Goal: Task Accomplishment & Management: Manage account settings

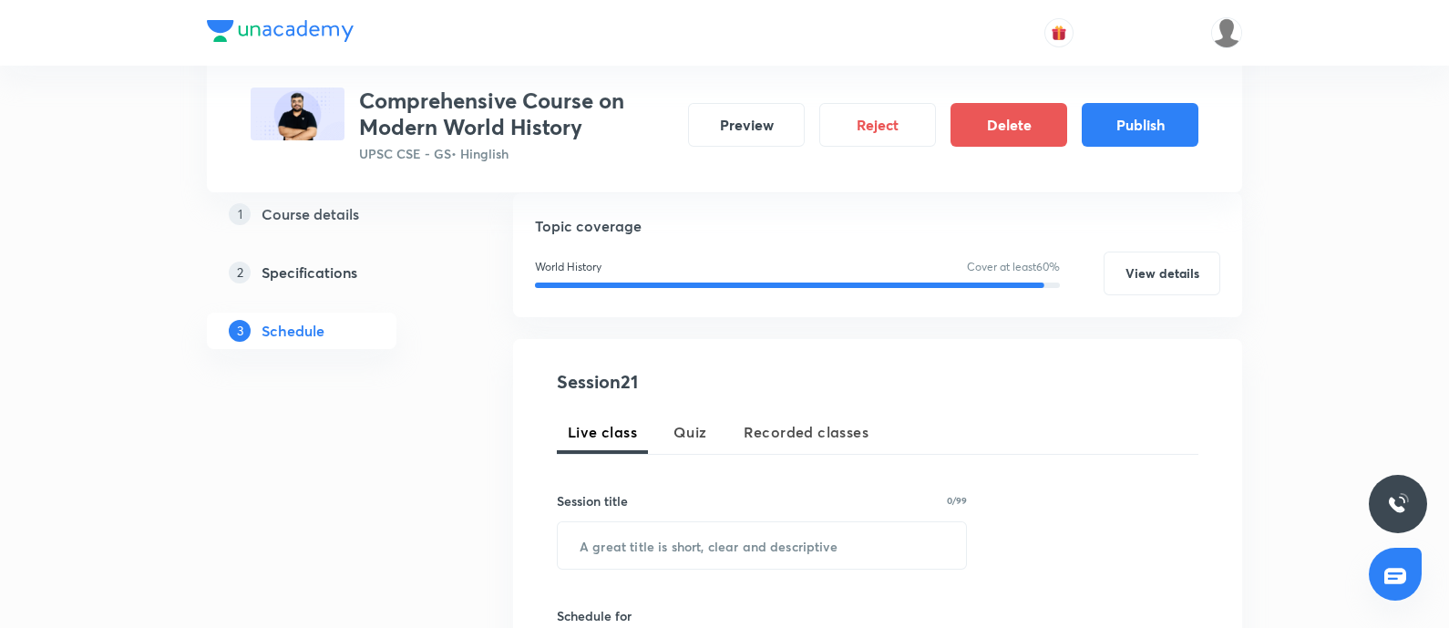
scroll to position [113, 0]
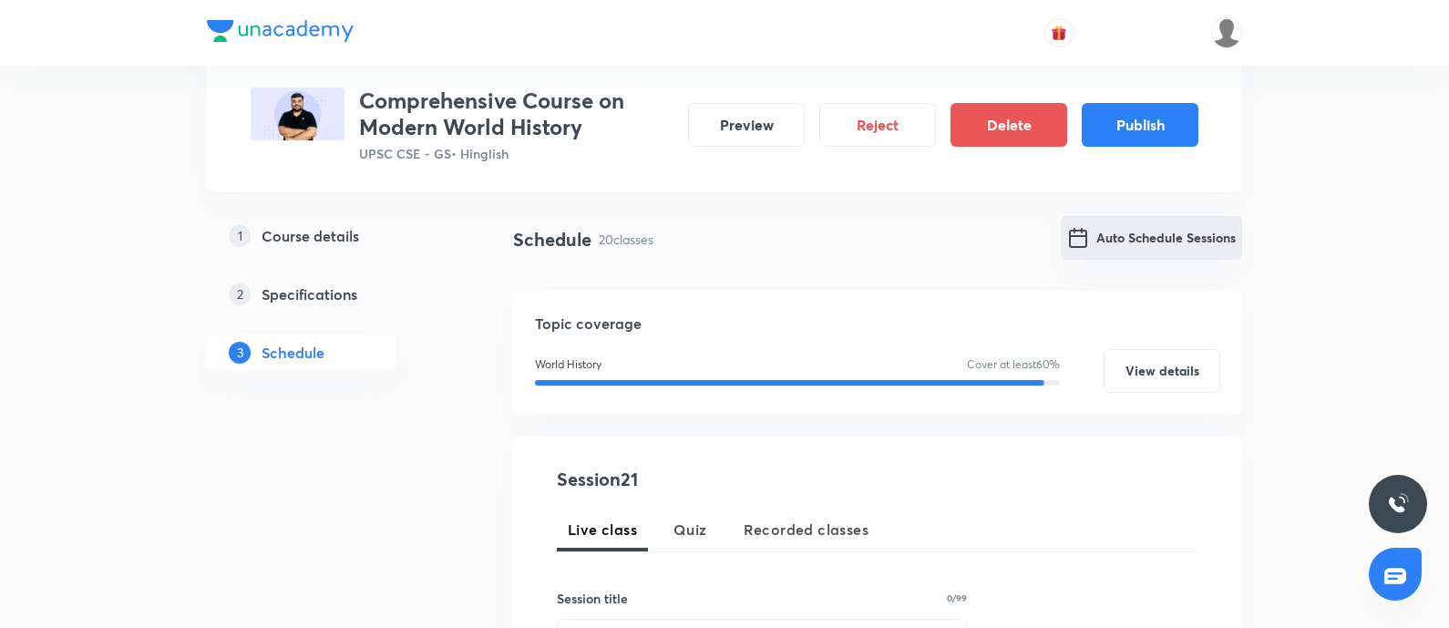
click at [1141, 225] on button "Auto Schedule Sessions" at bounding box center [1151, 238] width 181 height 44
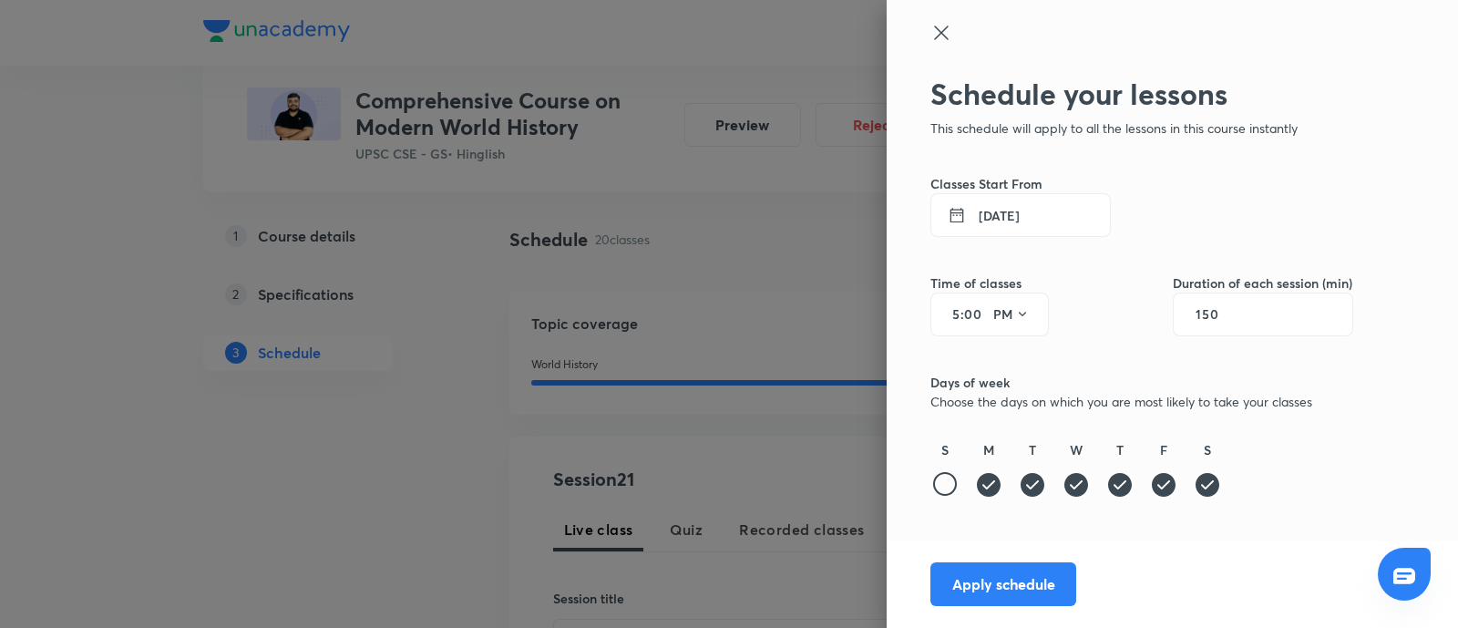
click at [982, 313] on input "00" at bounding box center [975, 314] width 22 height 15
type input "01"
click at [1012, 582] on button "Apply schedule" at bounding box center [1004, 583] width 146 height 44
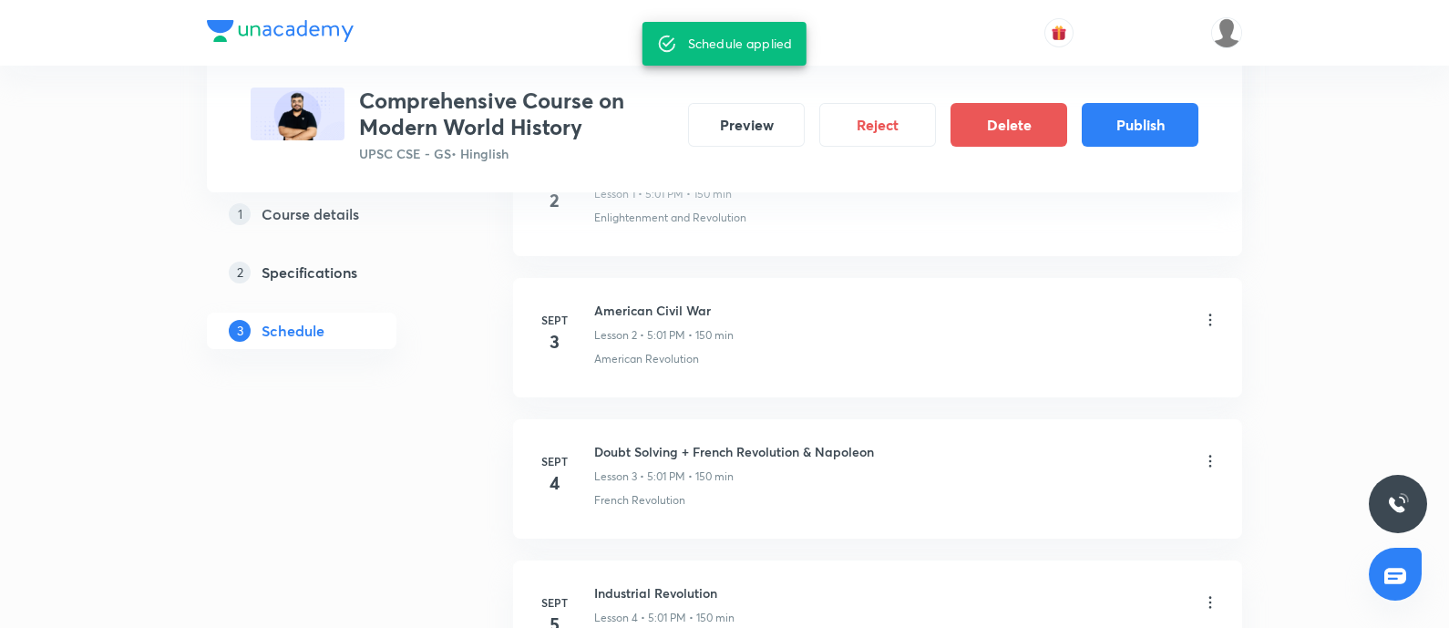
scroll to position [1139, 0]
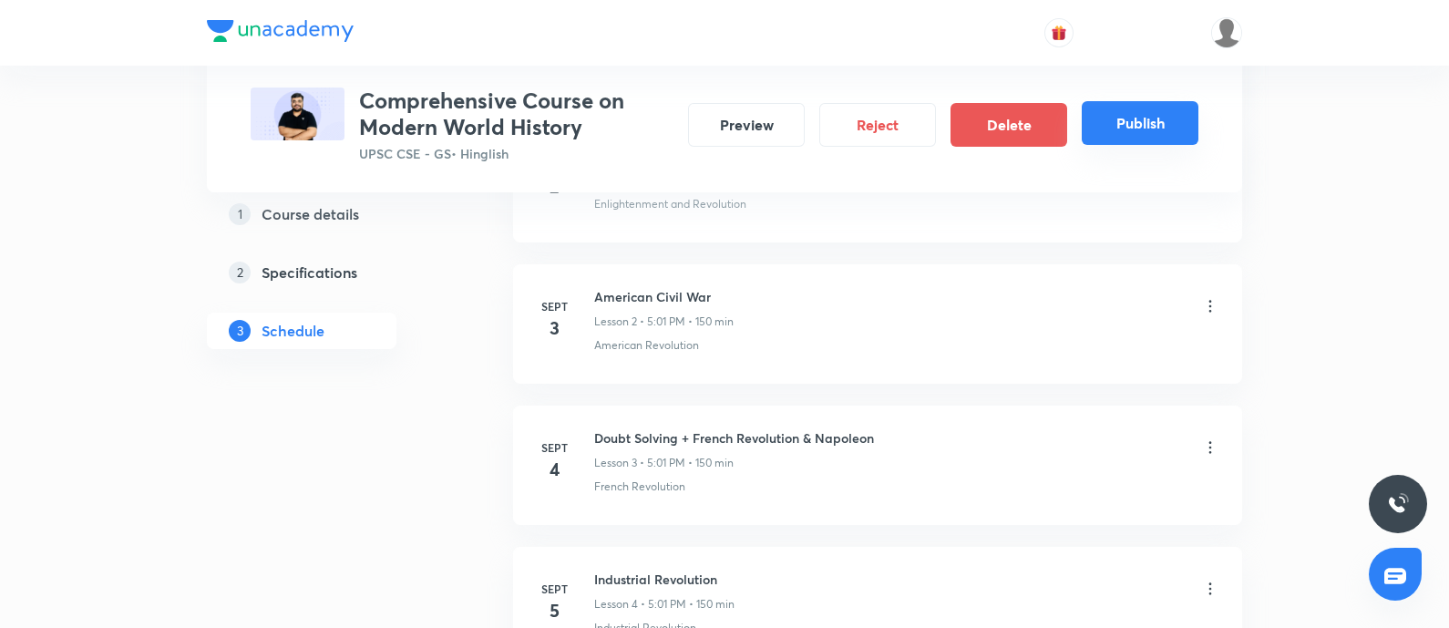
click at [1132, 107] on button "Publish" at bounding box center [1140, 123] width 117 height 44
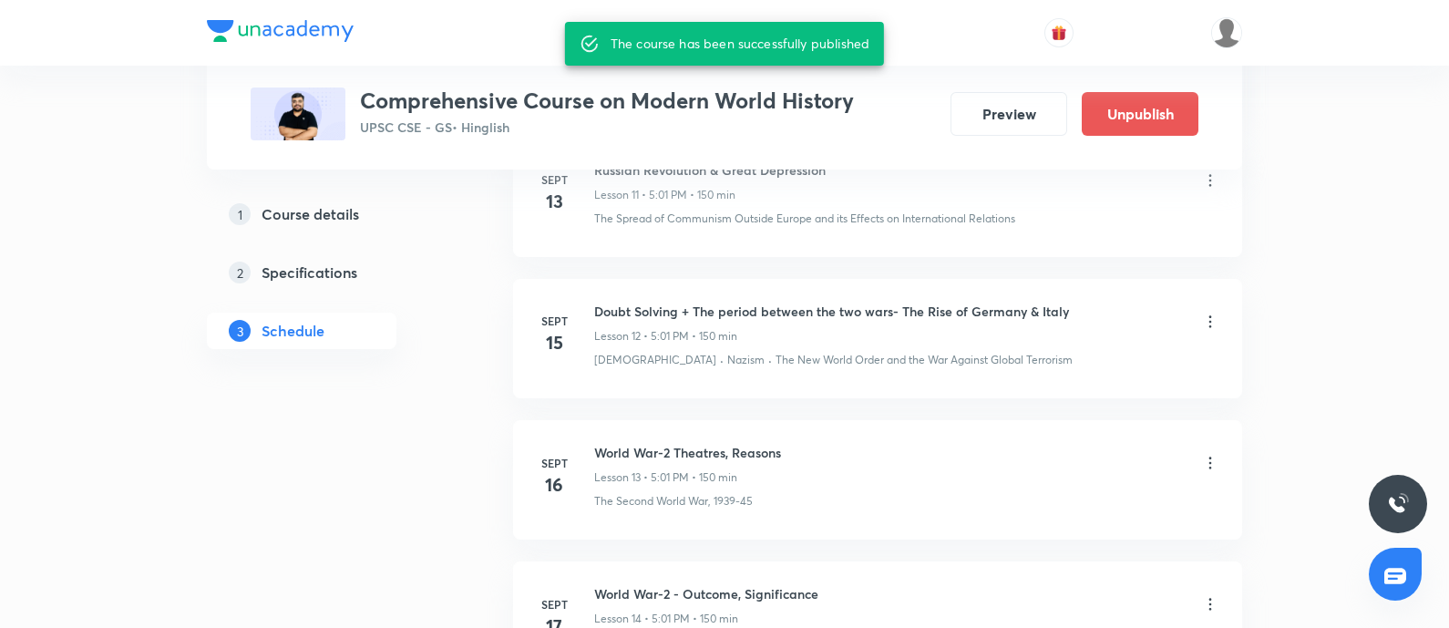
scroll to position [2712, 0]
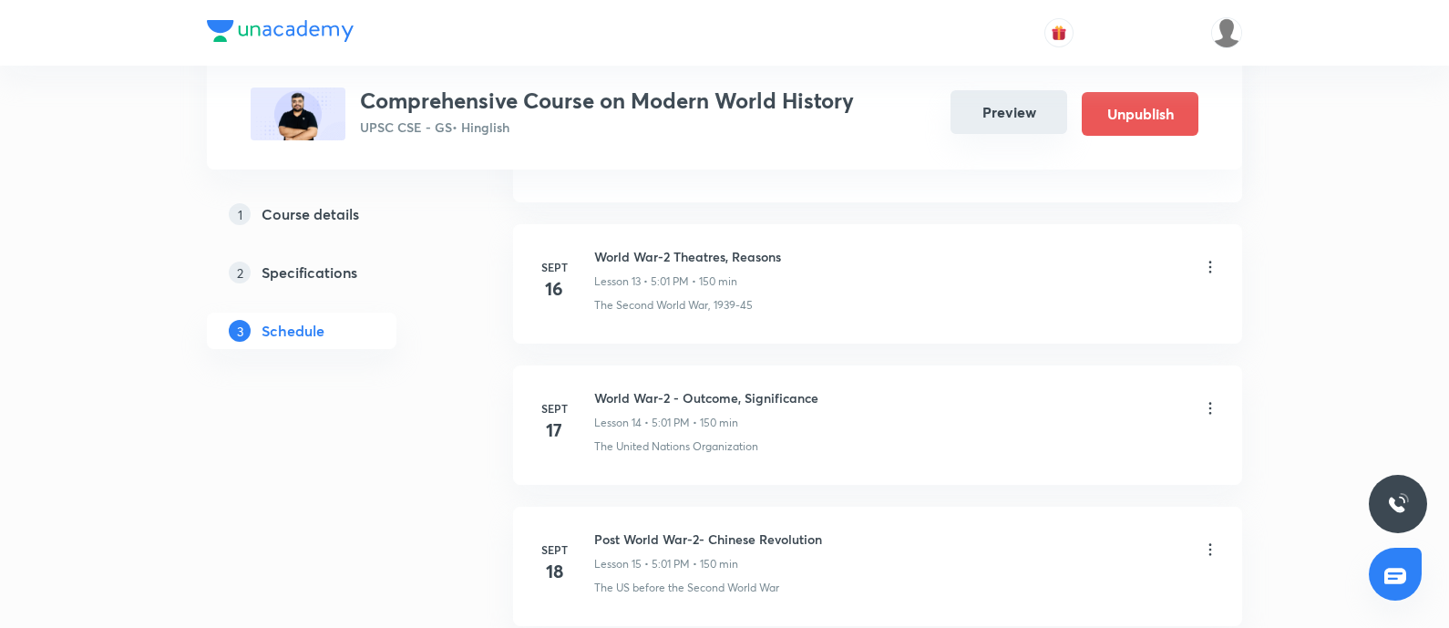
click at [1011, 94] on button "Preview" at bounding box center [1009, 112] width 117 height 44
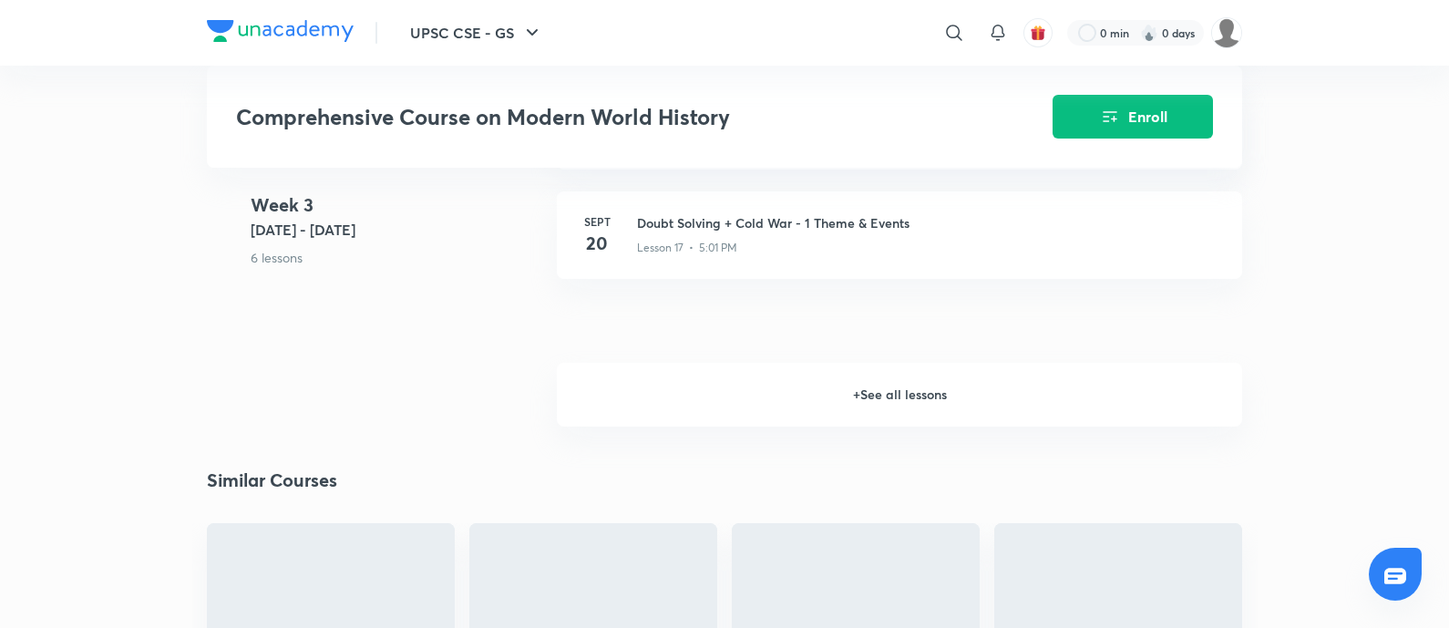
scroll to position [570, 0]
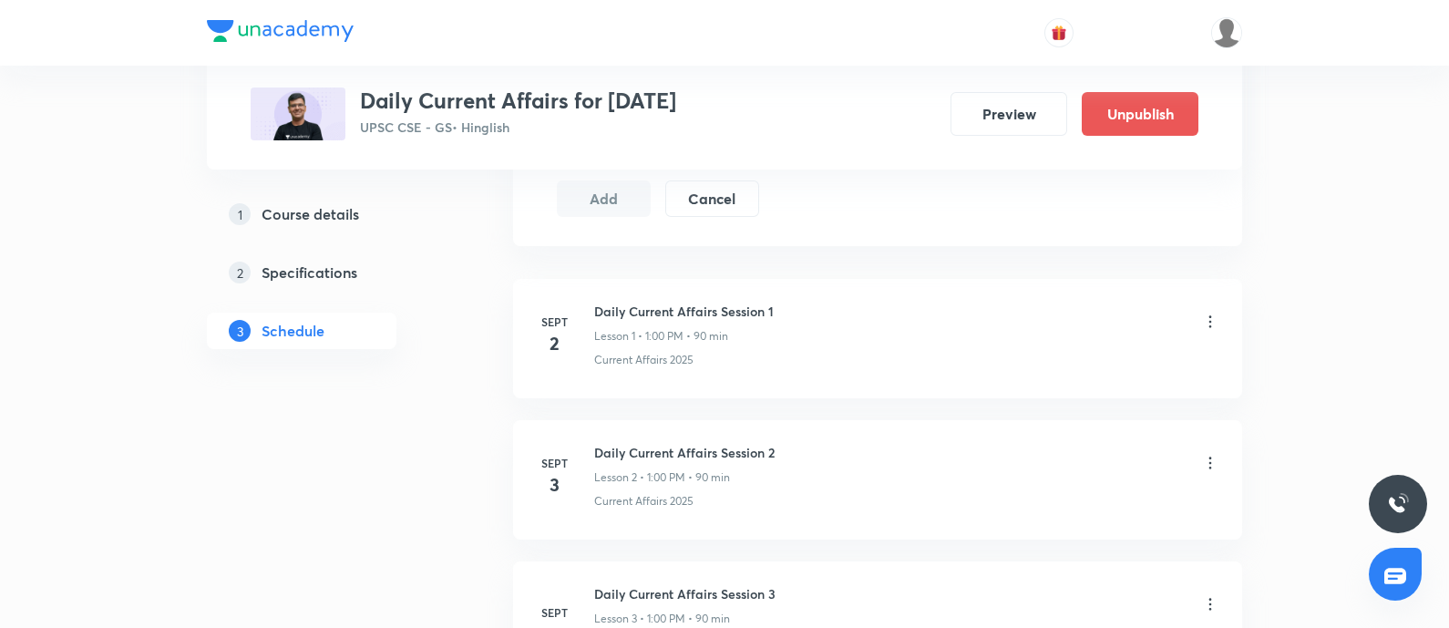
scroll to position [911, 0]
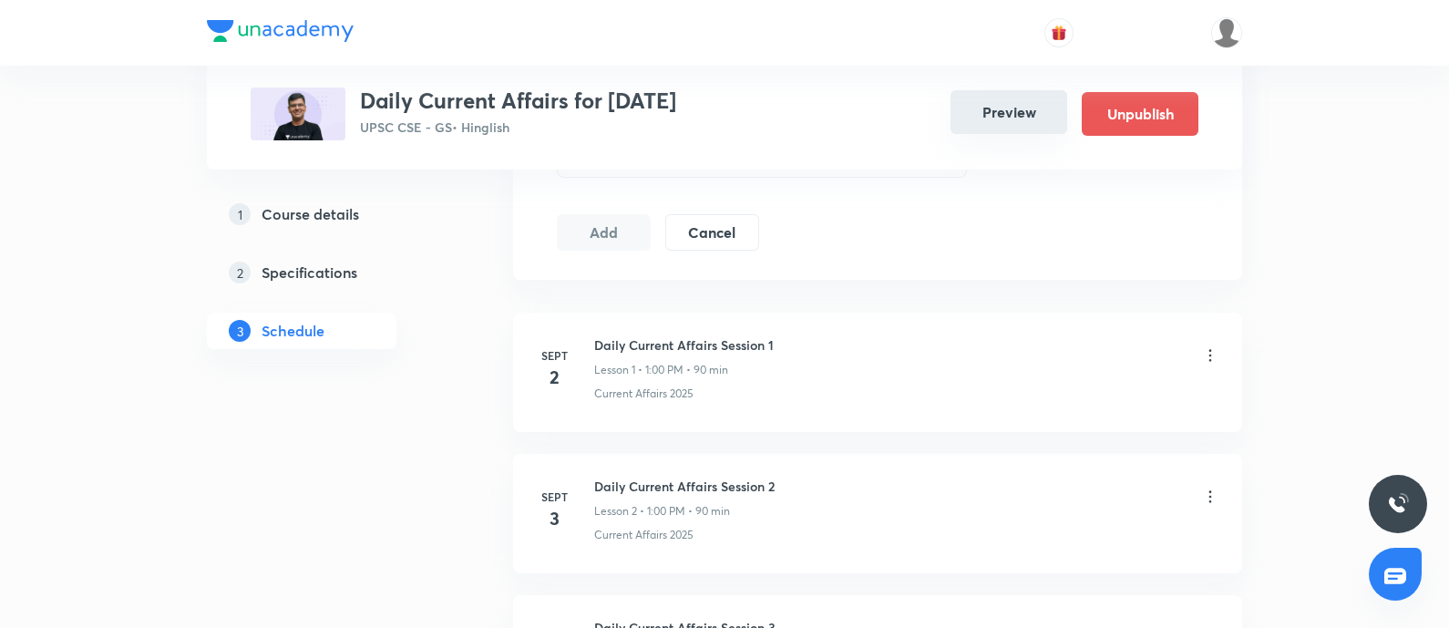
click at [1035, 102] on button "Preview" at bounding box center [1009, 112] width 117 height 44
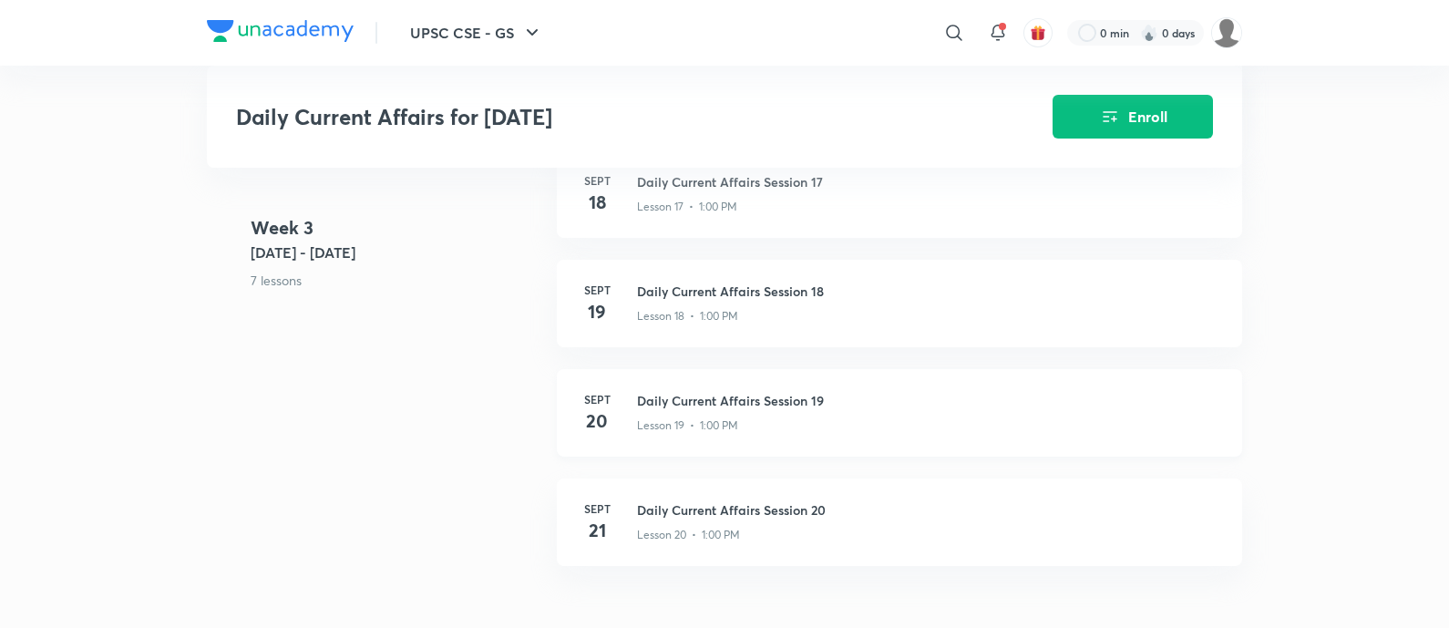
scroll to position [3189, 0]
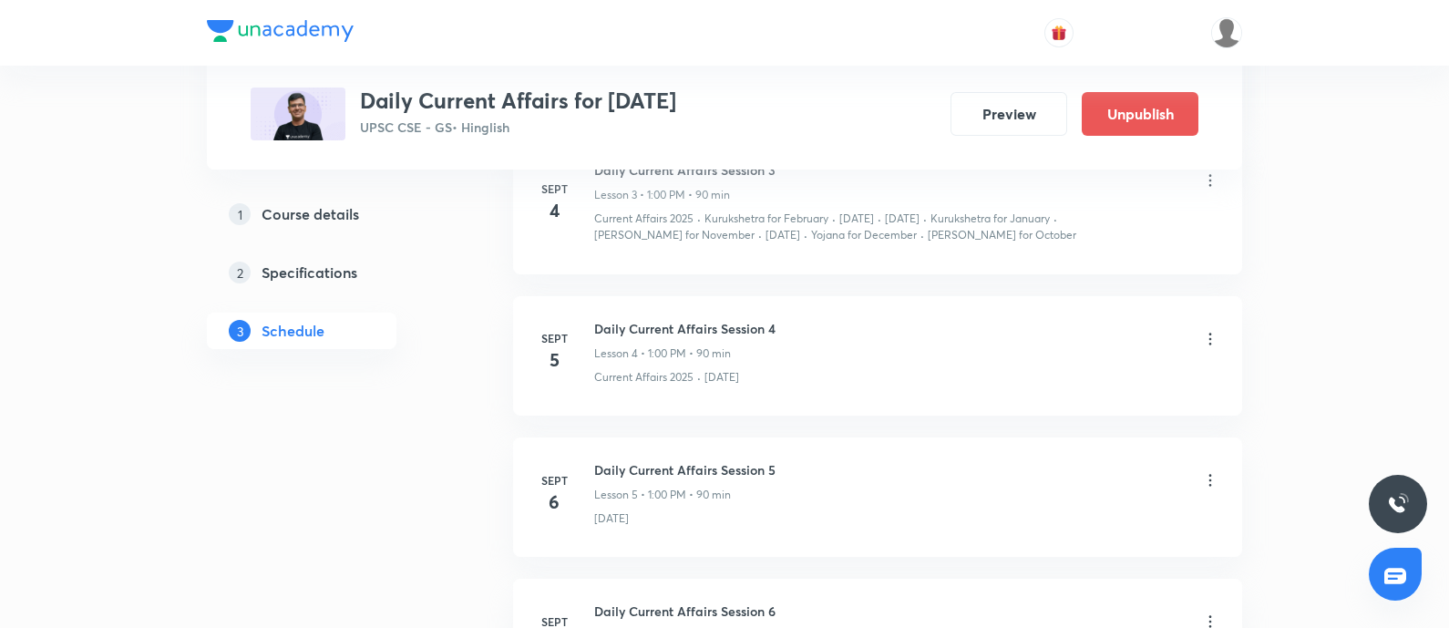
scroll to position [1480, 0]
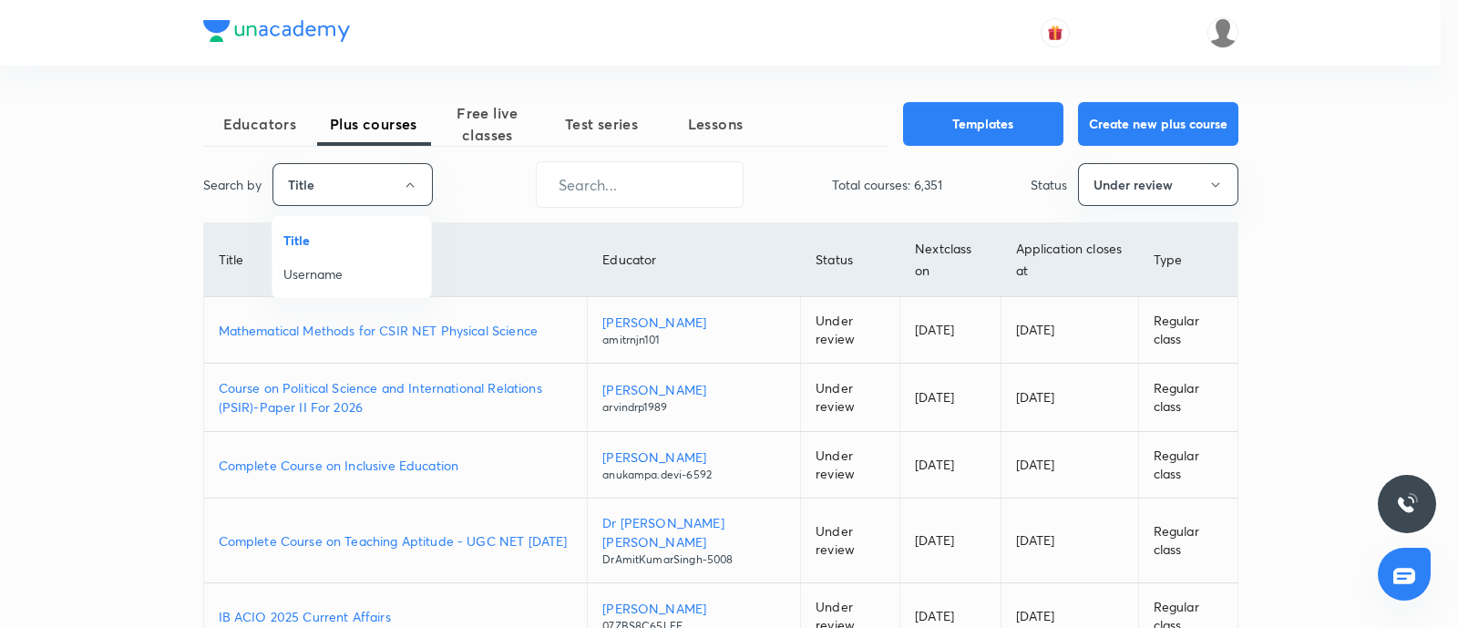
drag, startPoint x: 344, startPoint y: 283, endPoint x: 536, endPoint y: 211, distance: 205.4
click at [351, 283] on span "Username" at bounding box center [351, 273] width 137 height 19
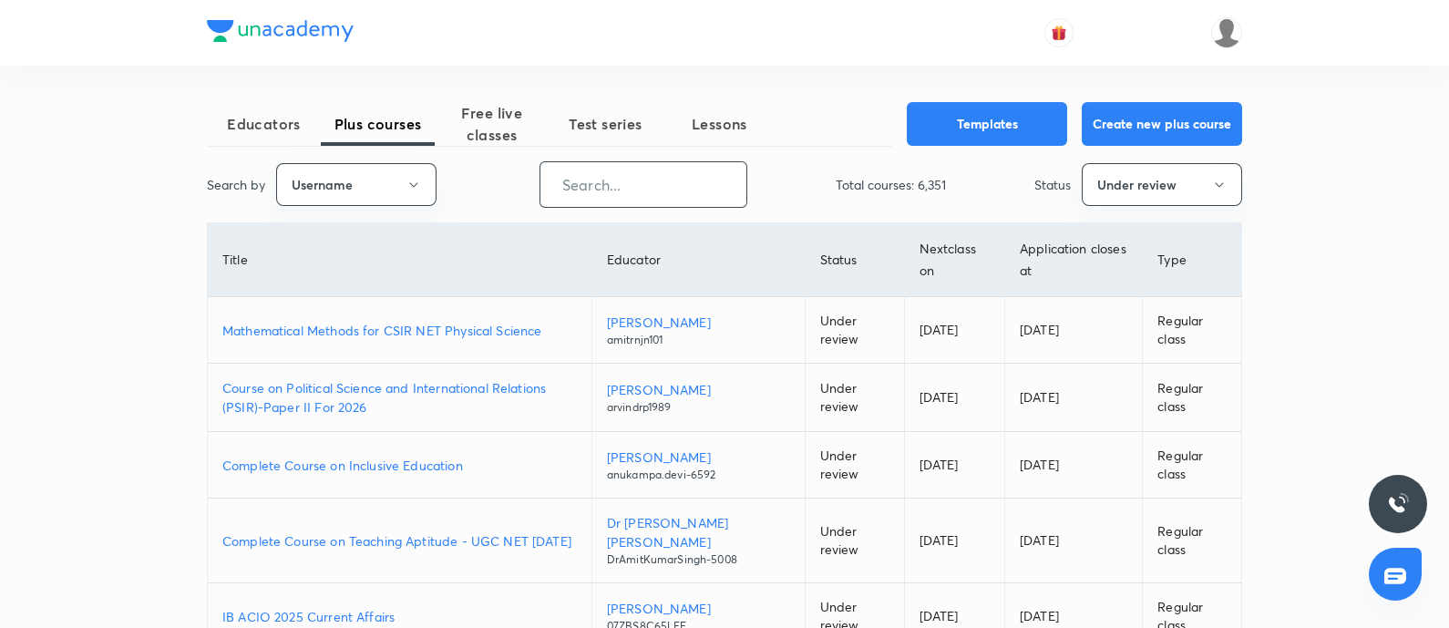
click at [602, 178] on input "text" at bounding box center [644, 184] width 206 height 46
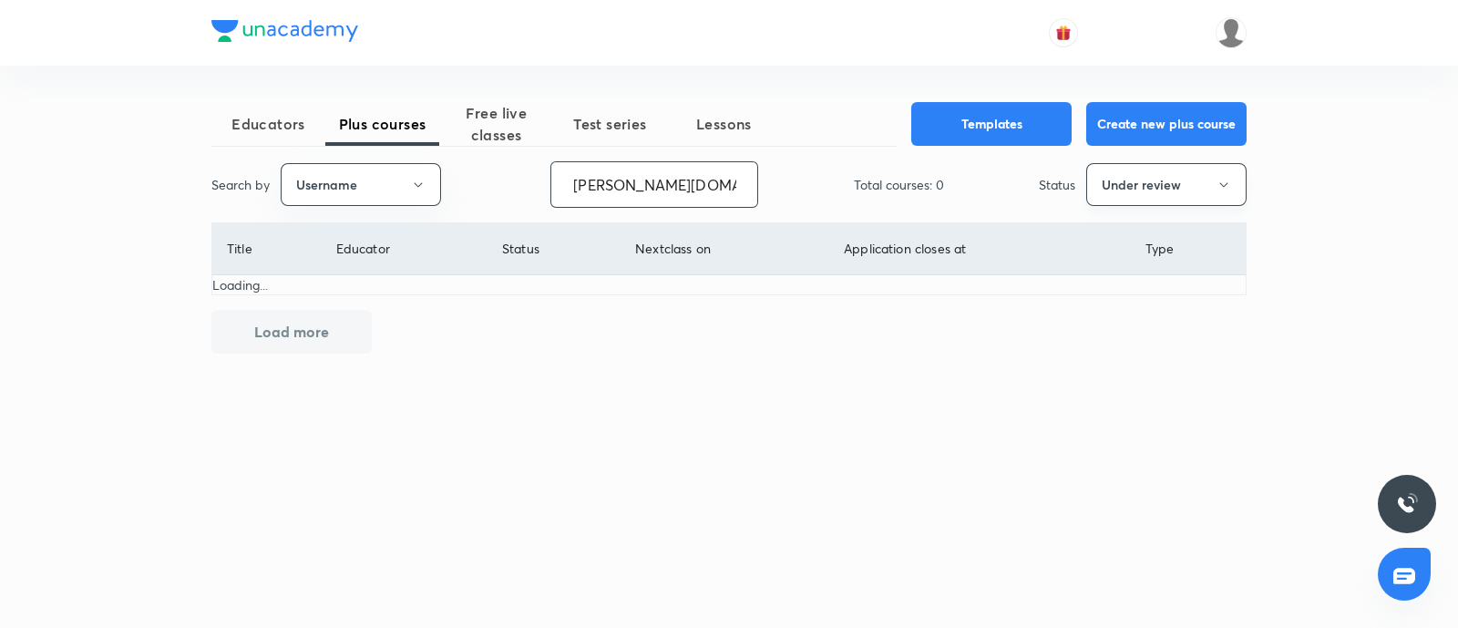
type input "mrunal.org"
click at [1178, 175] on button "Under review" at bounding box center [1167, 184] width 160 height 43
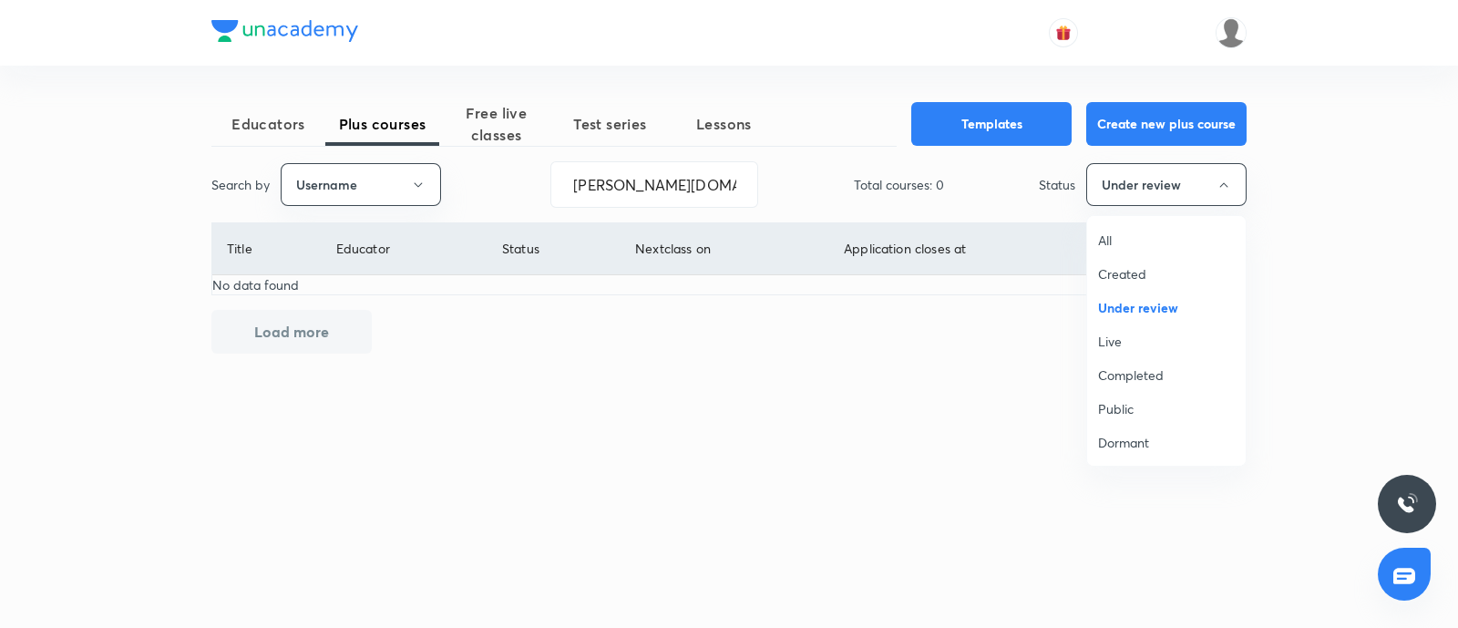
click at [1143, 332] on span "Live" at bounding box center [1166, 341] width 137 height 19
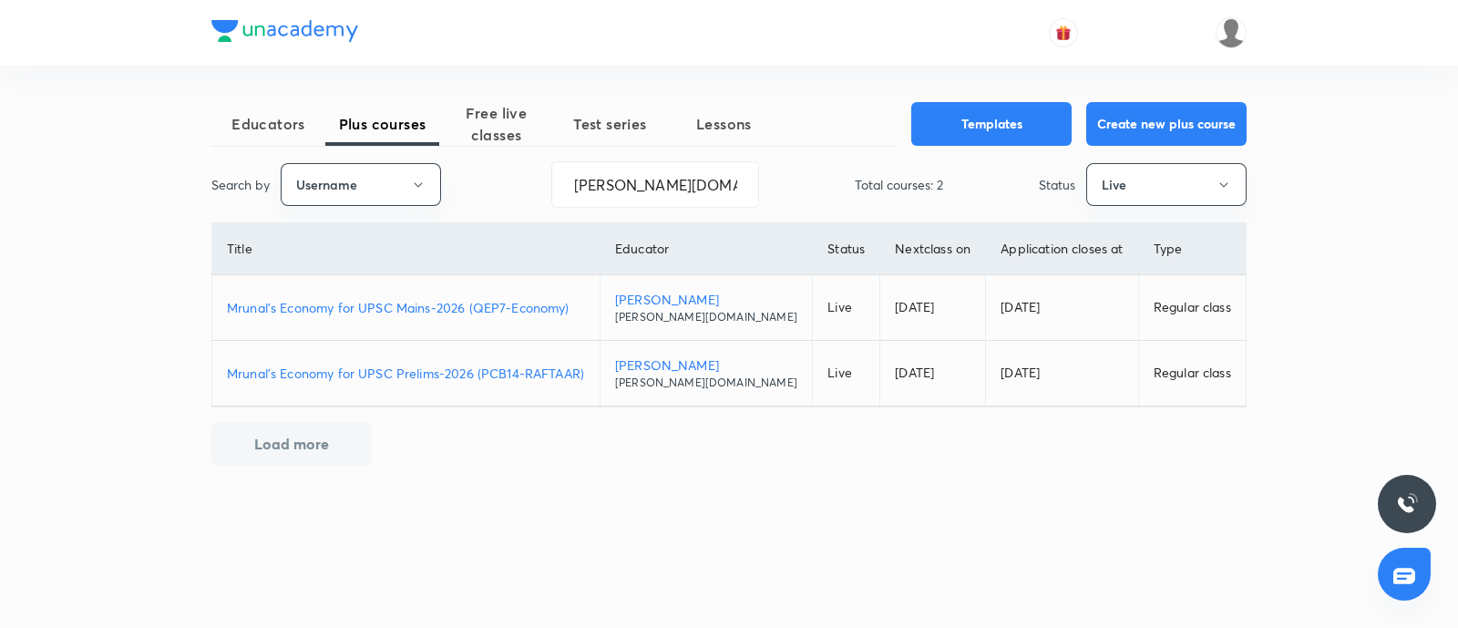
click at [443, 311] on p "Mrunal’s Economy for UPSC Mains-2026 (QEP7-Economy)" at bounding box center [406, 307] width 358 height 19
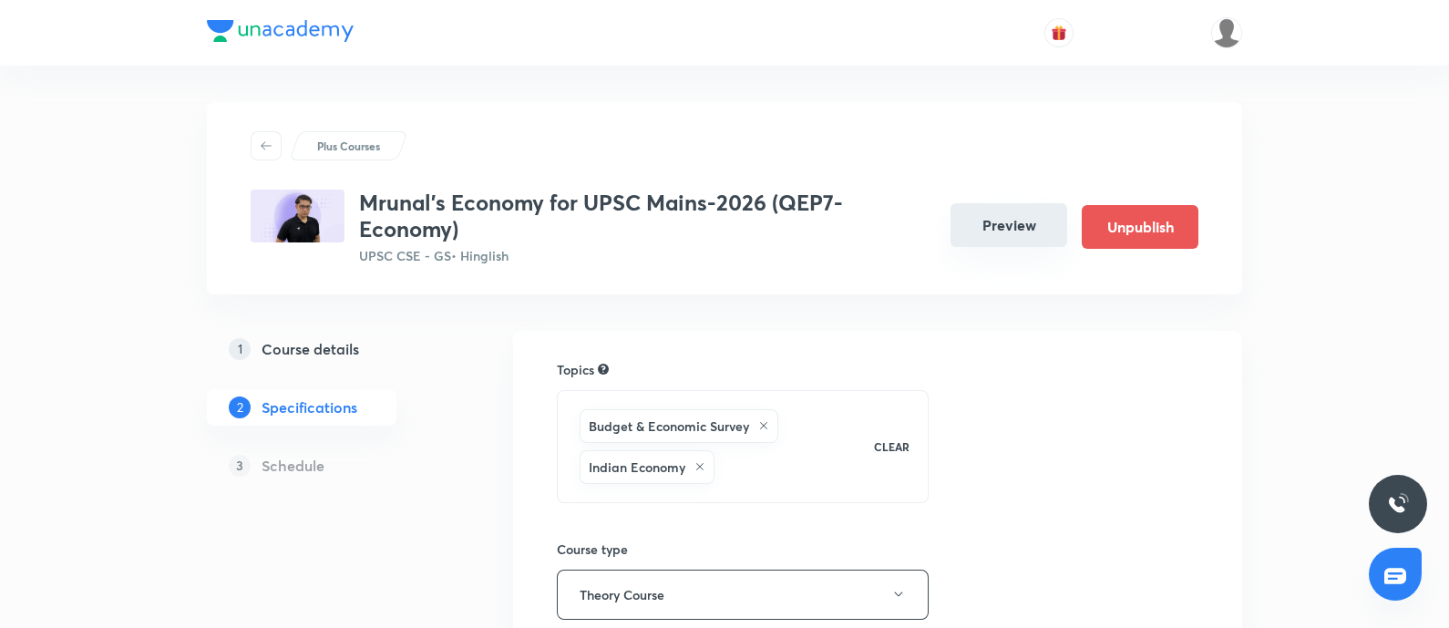
click at [1015, 227] on button "Preview" at bounding box center [1009, 225] width 117 height 44
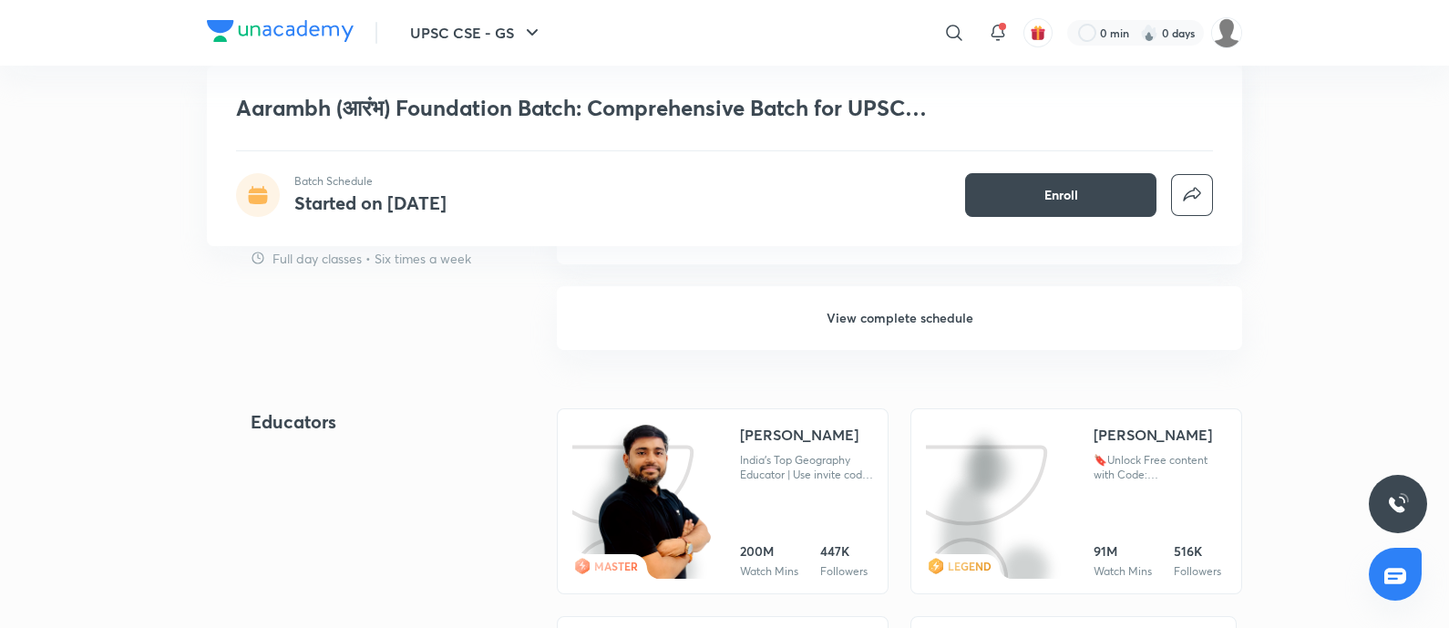
scroll to position [2165, 0]
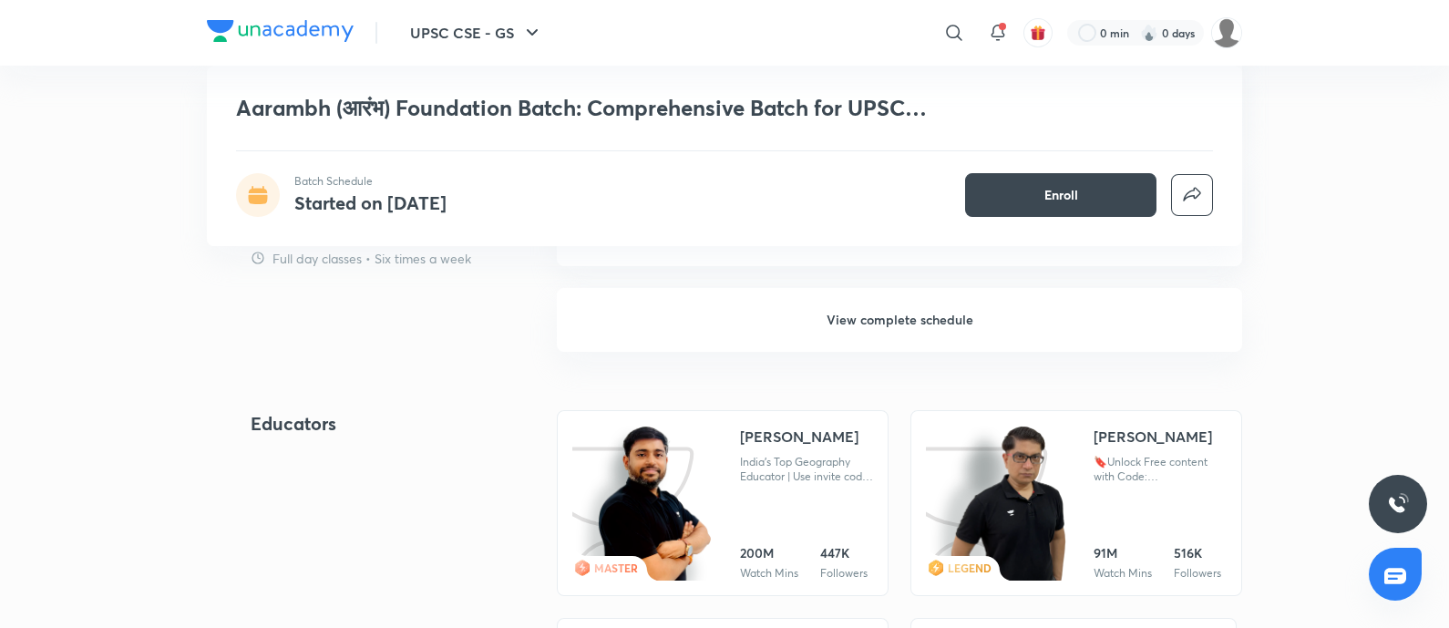
click at [851, 326] on h6 "View complete schedule" at bounding box center [899, 320] width 685 height 64
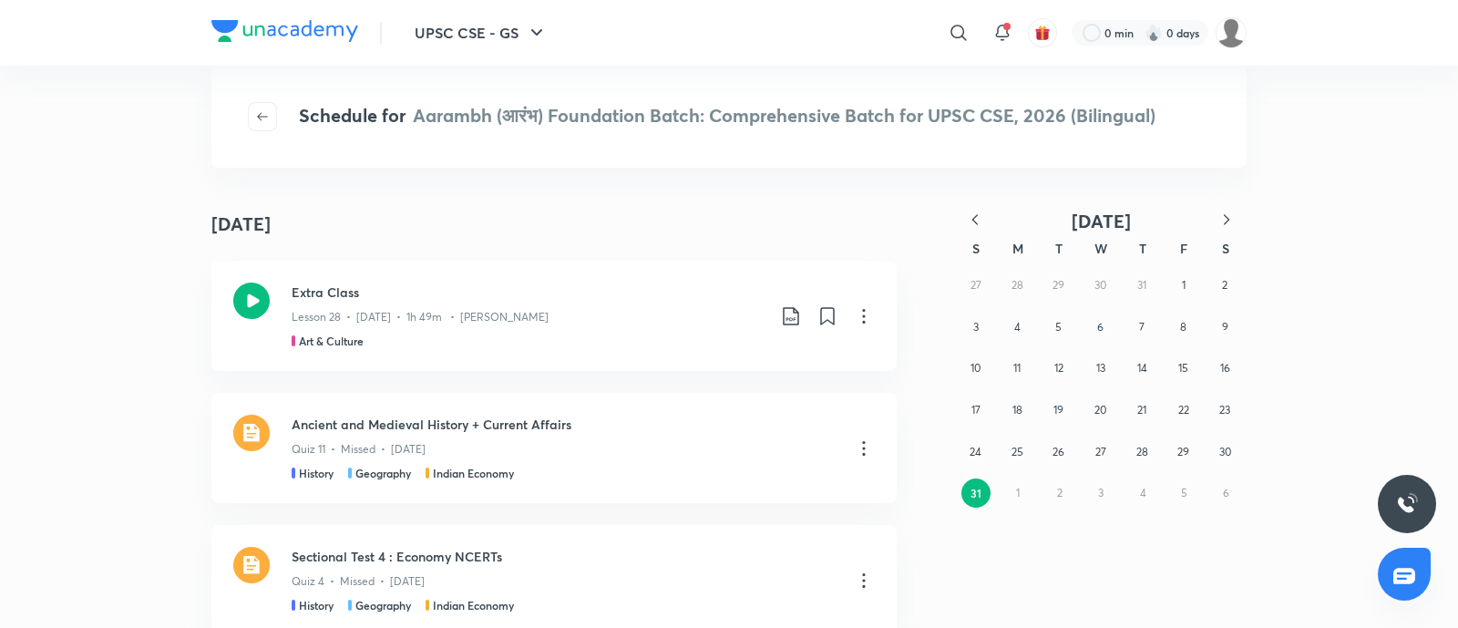
click at [1219, 216] on icon "button" at bounding box center [1227, 220] width 18 height 18
click at [1070, 288] on button "2" at bounding box center [1059, 285] width 29 height 29
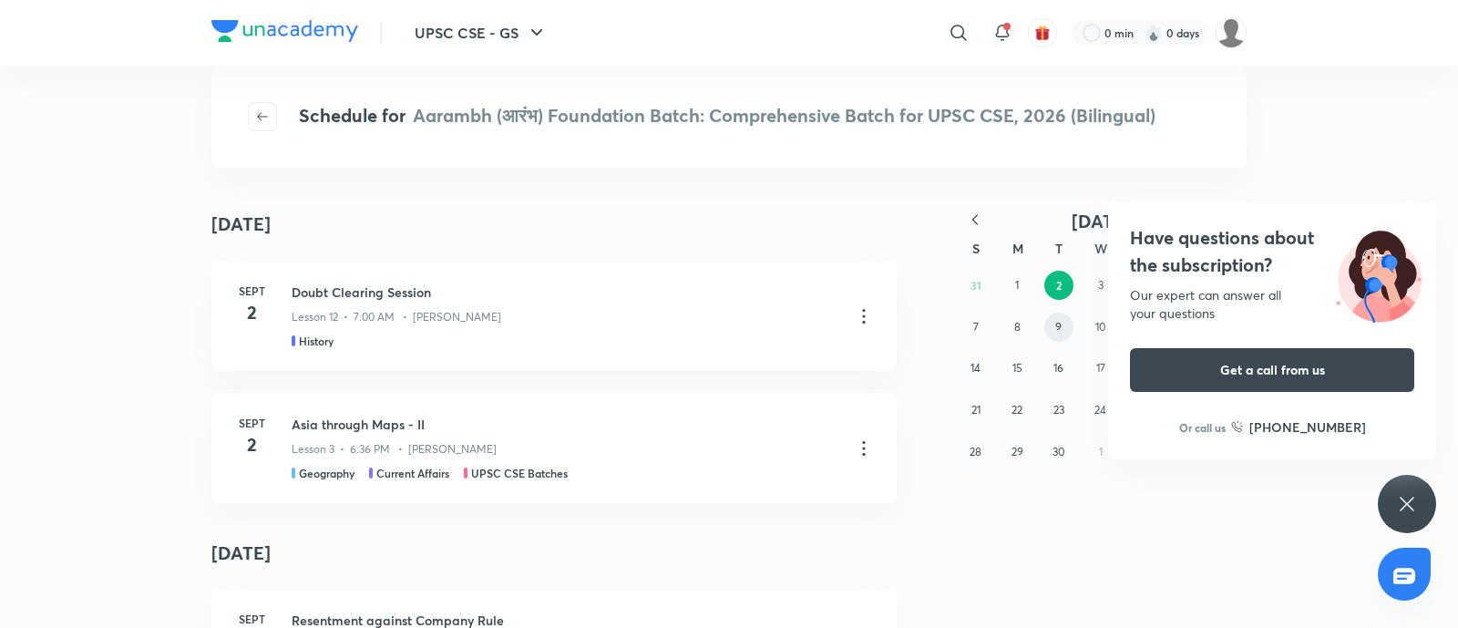
click at [1067, 326] on button "9" at bounding box center [1059, 327] width 29 height 29
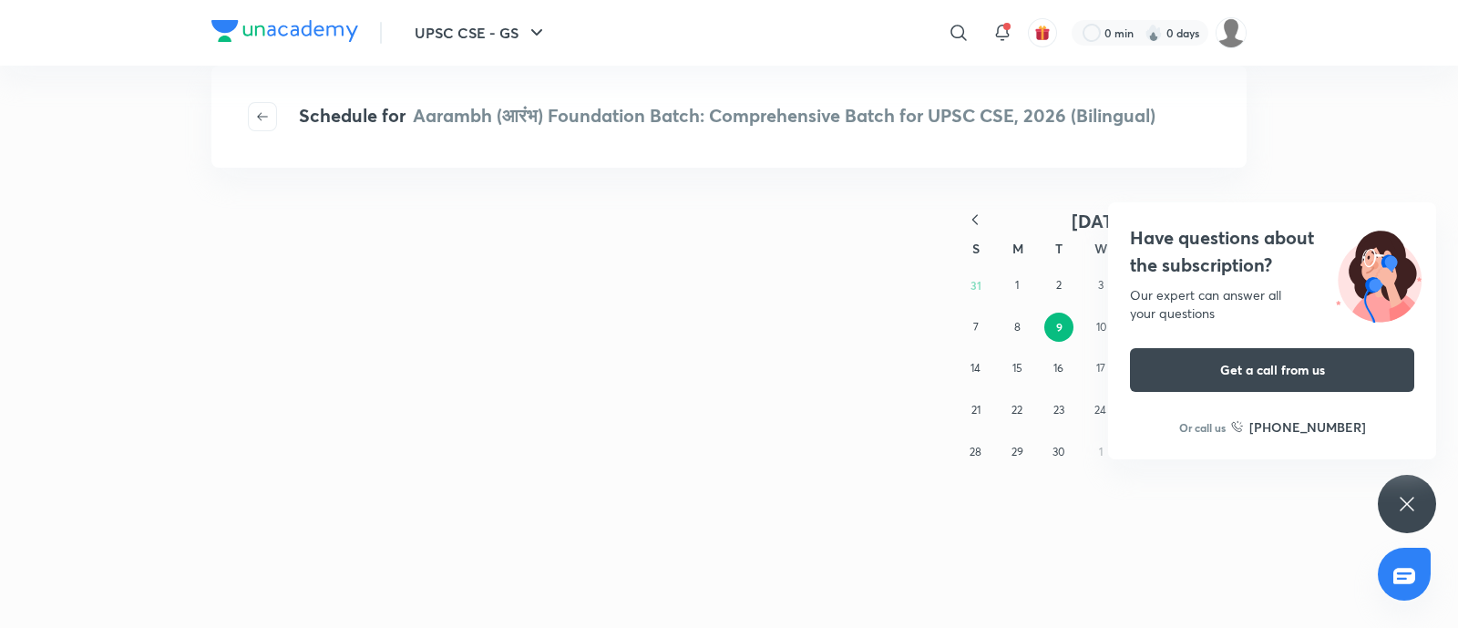
click at [1185, 260] on h4 "Have questions about the subscription?" at bounding box center [1272, 251] width 284 height 55
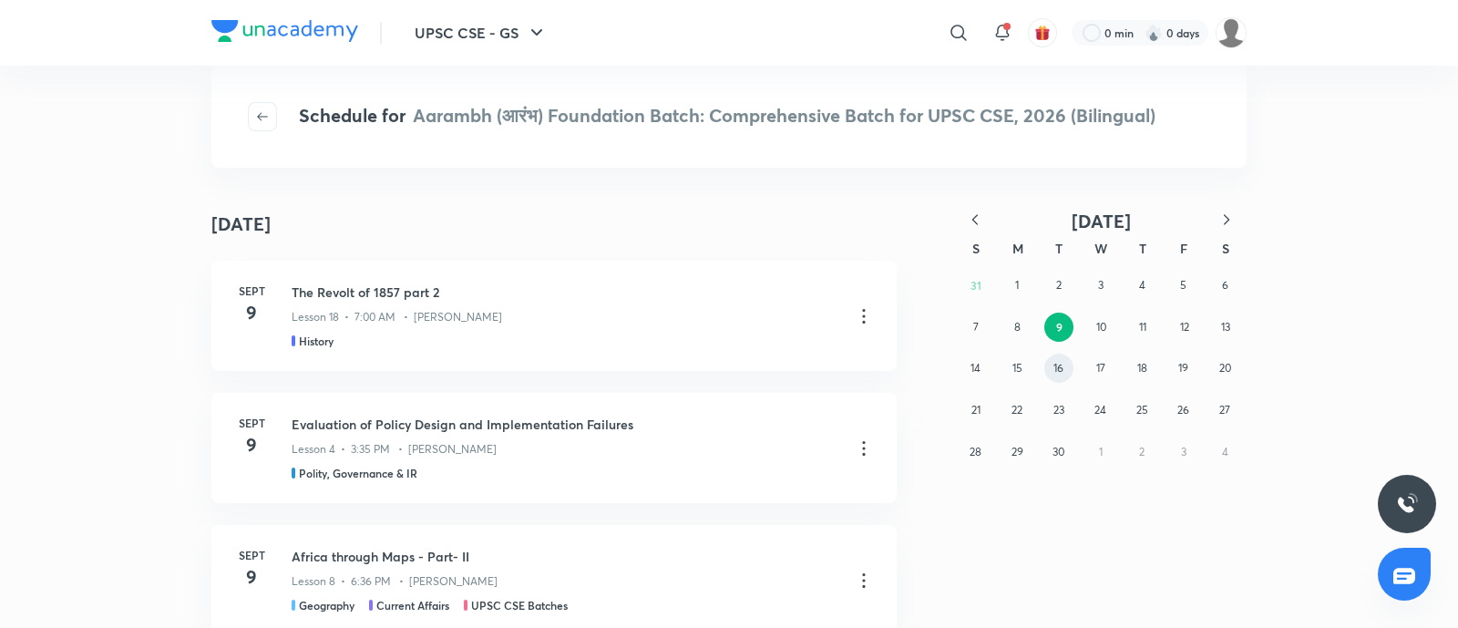
click at [1066, 374] on button "16" at bounding box center [1059, 368] width 29 height 29
click at [1066, 412] on button "23" at bounding box center [1059, 410] width 29 height 29
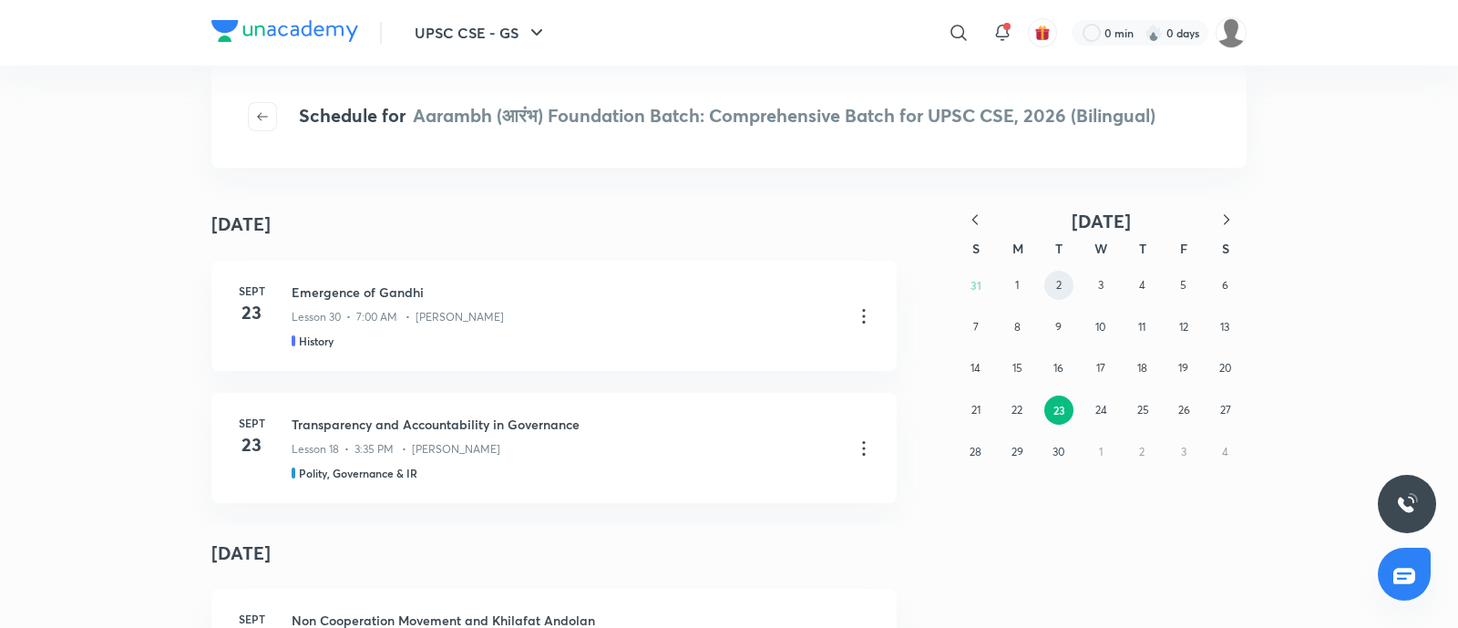
drag, startPoint x: 1061, startPoint y: 284, endPoint x: 873, endPoint y: 417, distance: 229.6
click at [1060, 284] on abbr "2" at bounding box center [1058, 285] width 5 height 14
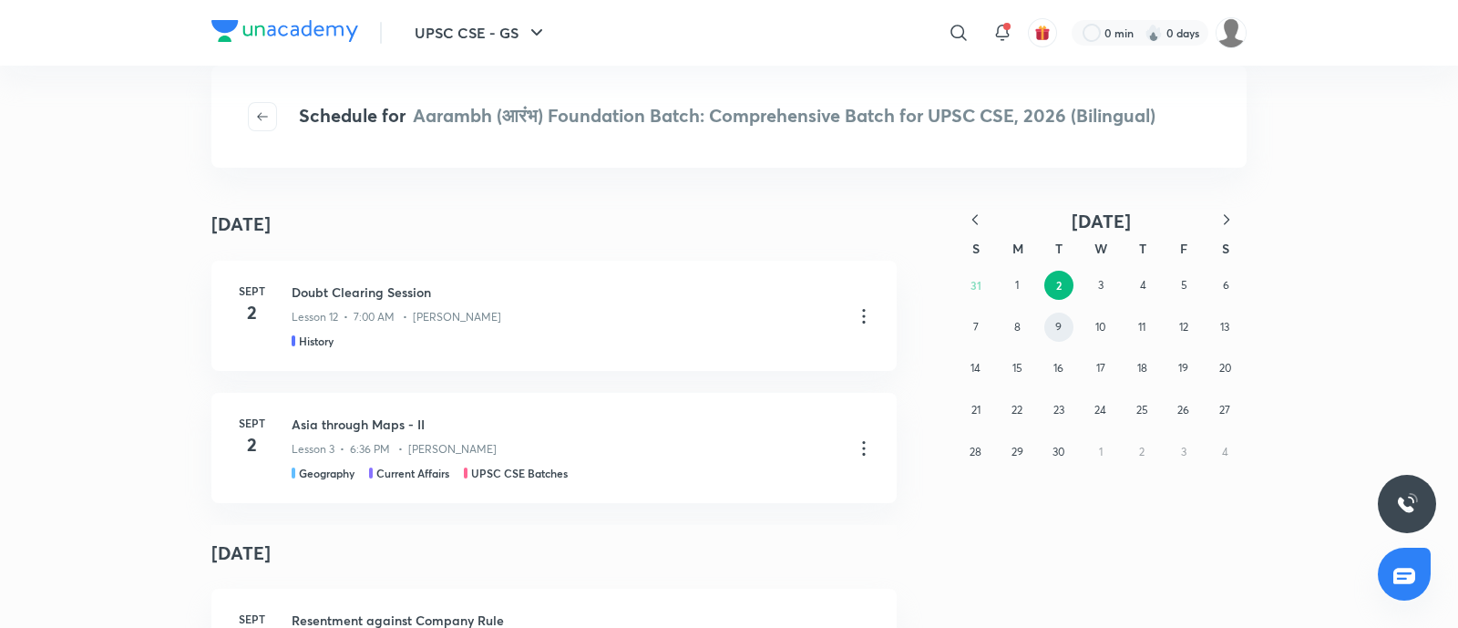
click at [1054, 318] on button "9" at bounding box center [1059, 327] width 29 height 29
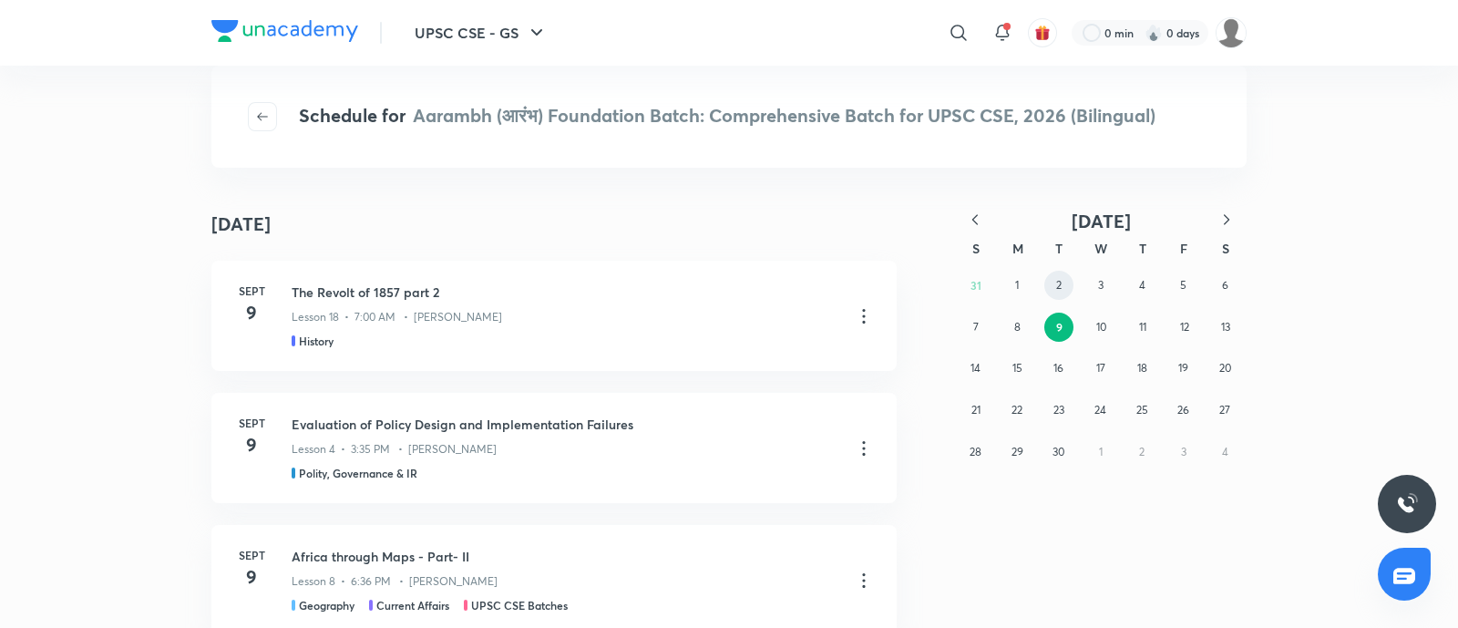
click at [1053, 289] on button "2" at bounding box center [1059, 285] width 29 height 29
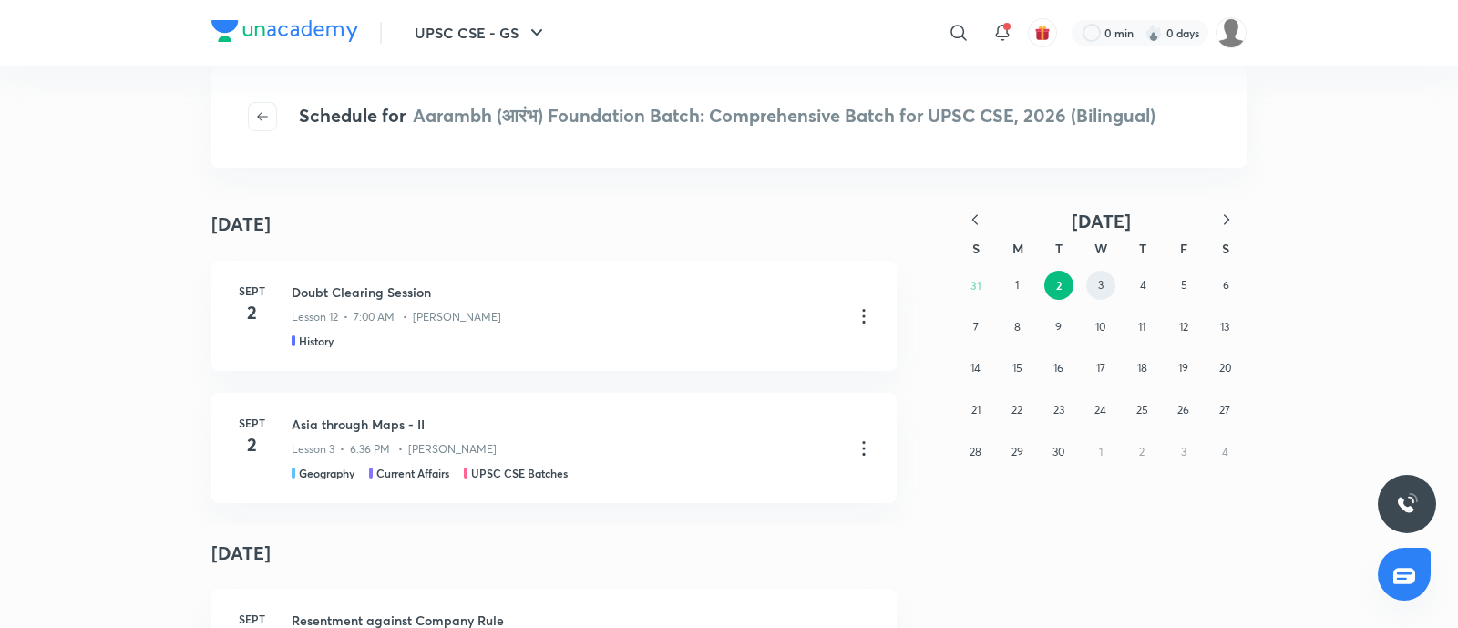
click at [1107, 289] on button "3" at bounding box center [1101, 285] width 29 height 29
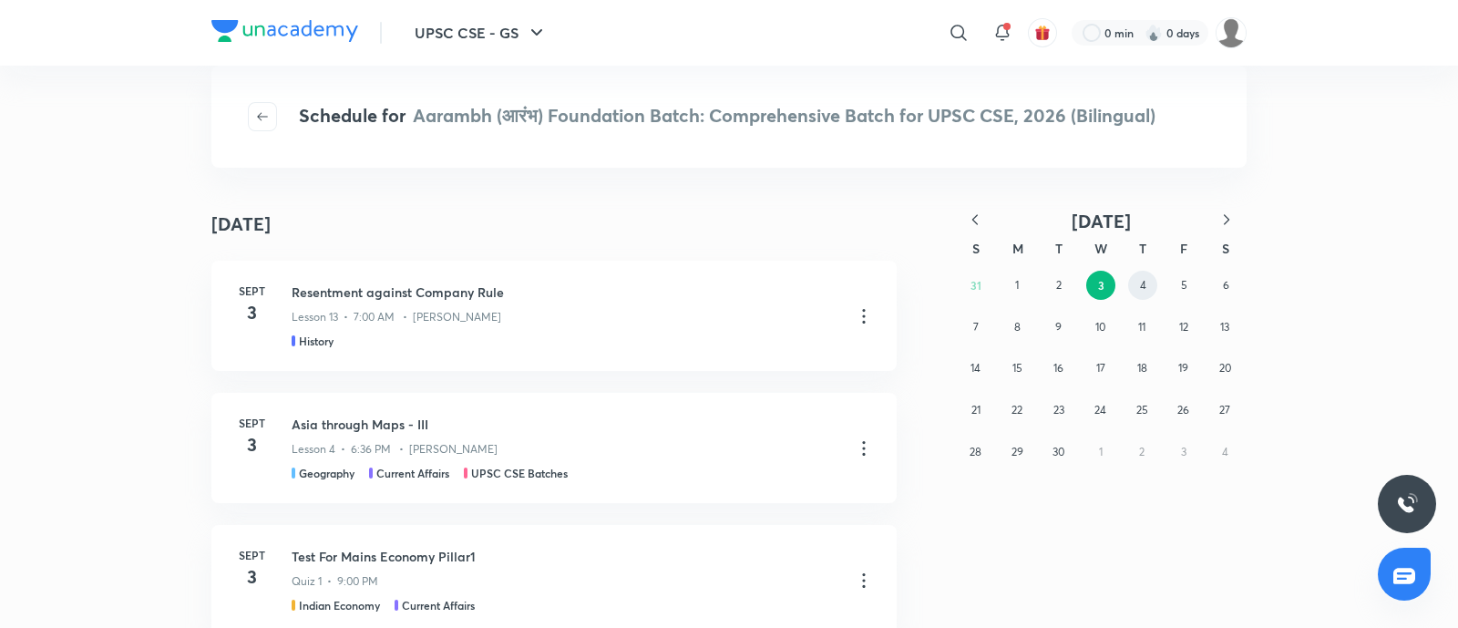
click at [1136, 293] on button "4" at bounding box center [1142, 285] width 29 height 29
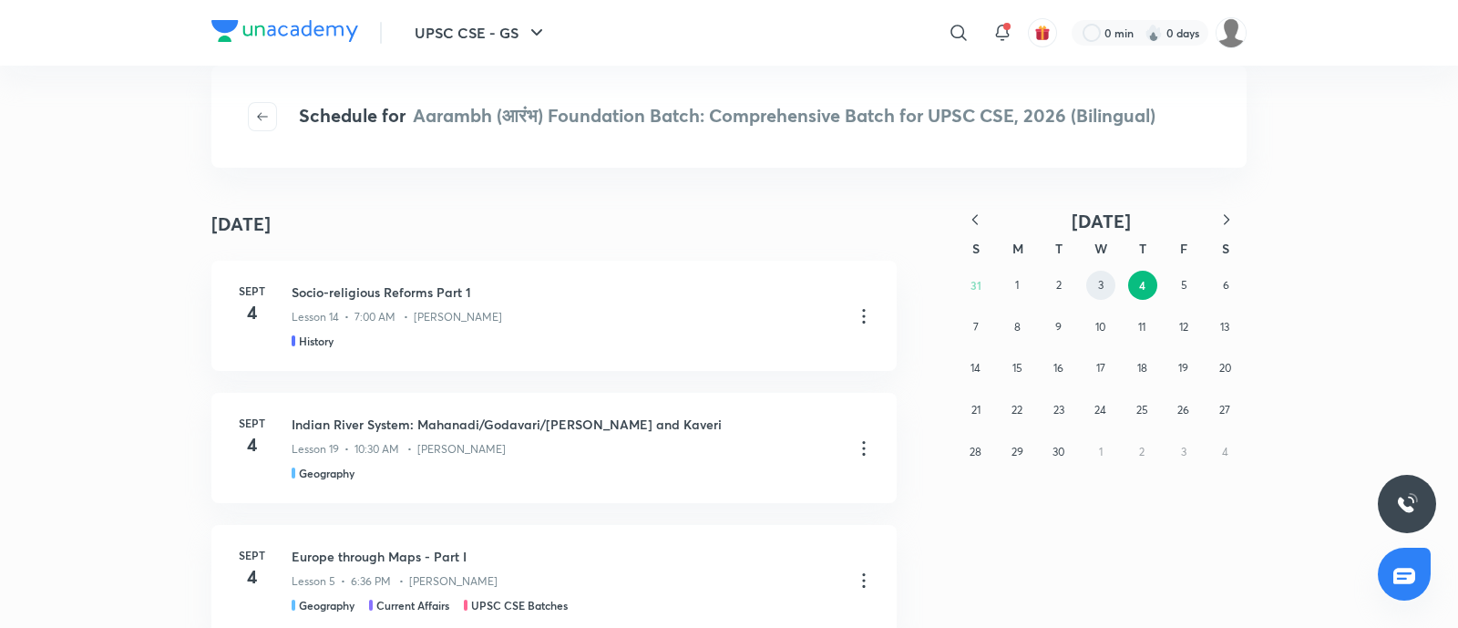
click at [1094, 281] on button "3" at bounding box center [1101, 285] width 29 height 29
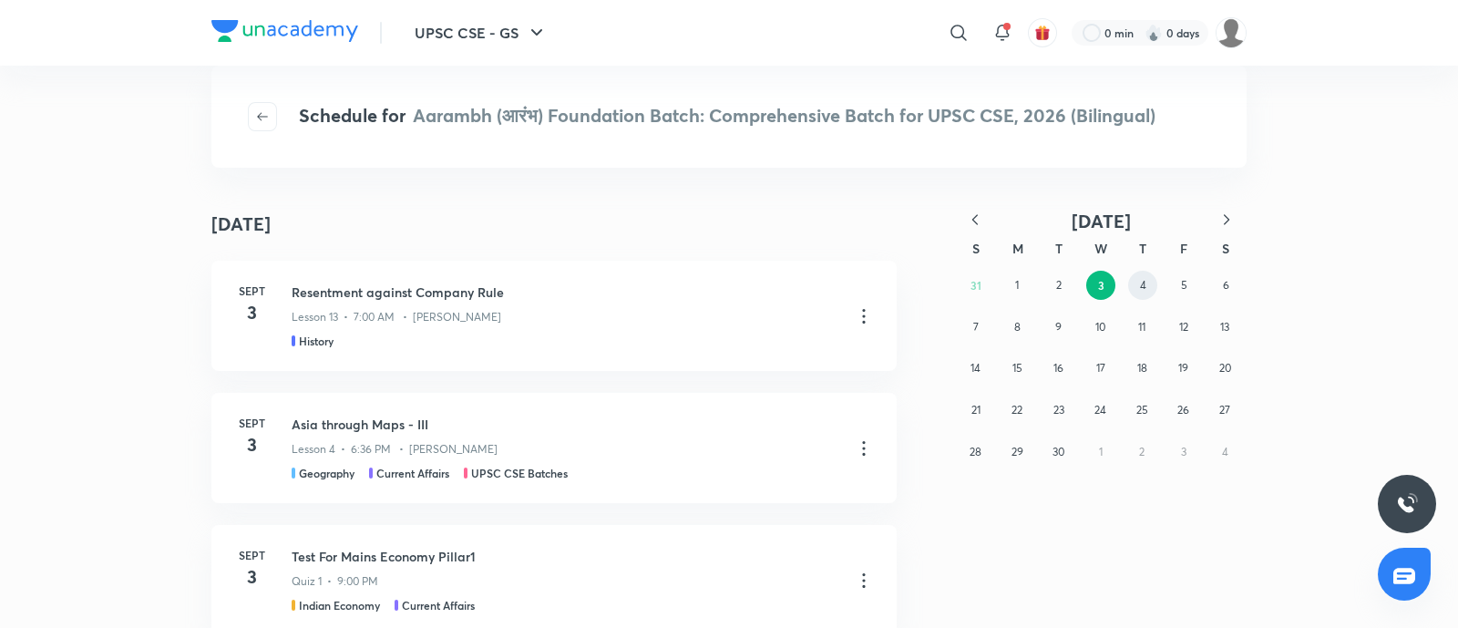
click at [1128, 285] on button "4" at bounding box center [1142, 285] width 29 height 29
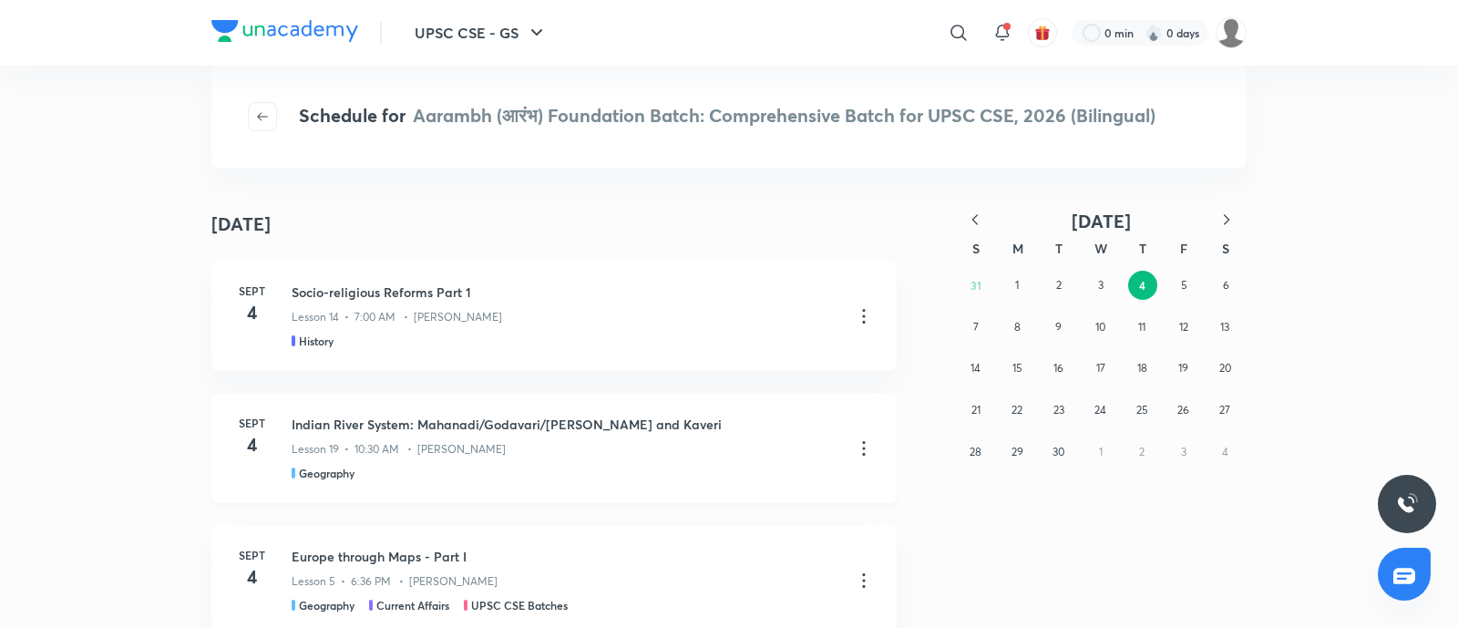
click at [862, 443] on icon at bounding box center [864, 449] width 22 height 22
click at [767, 481] on li "Go to course page" at bounding box center [760, 493] width 209 height 34
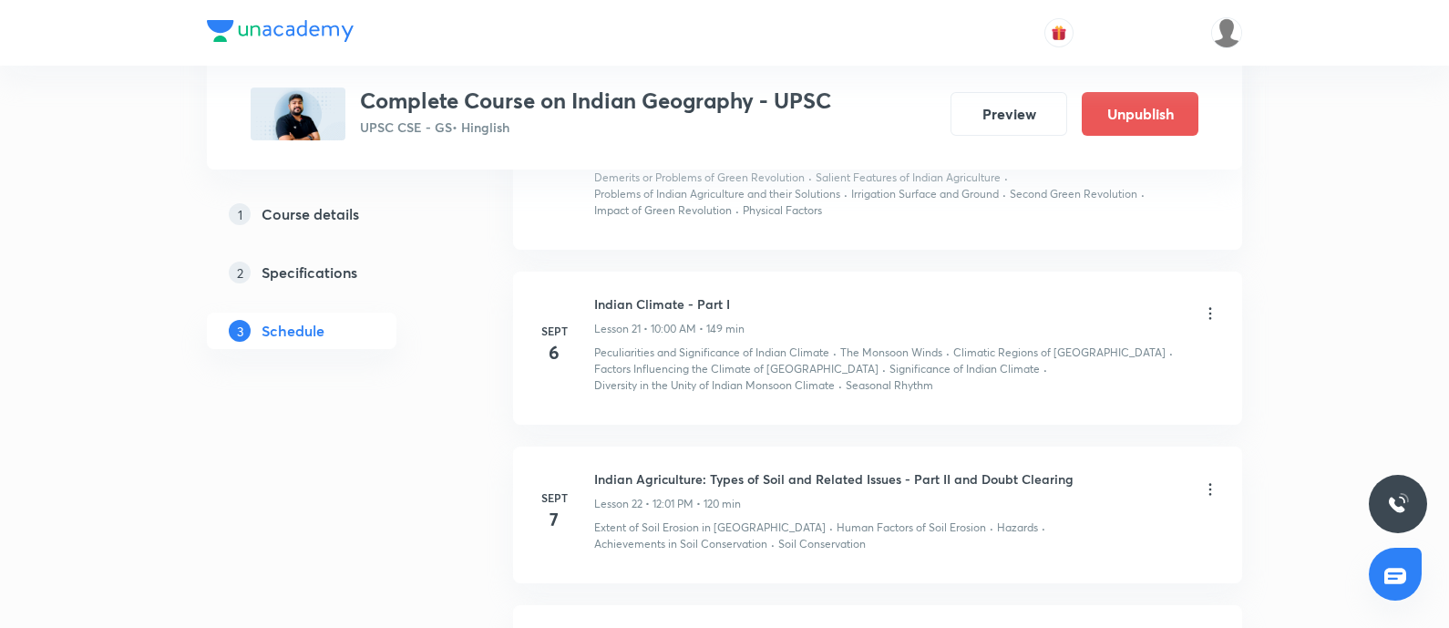
scroll to position [4102, 0]
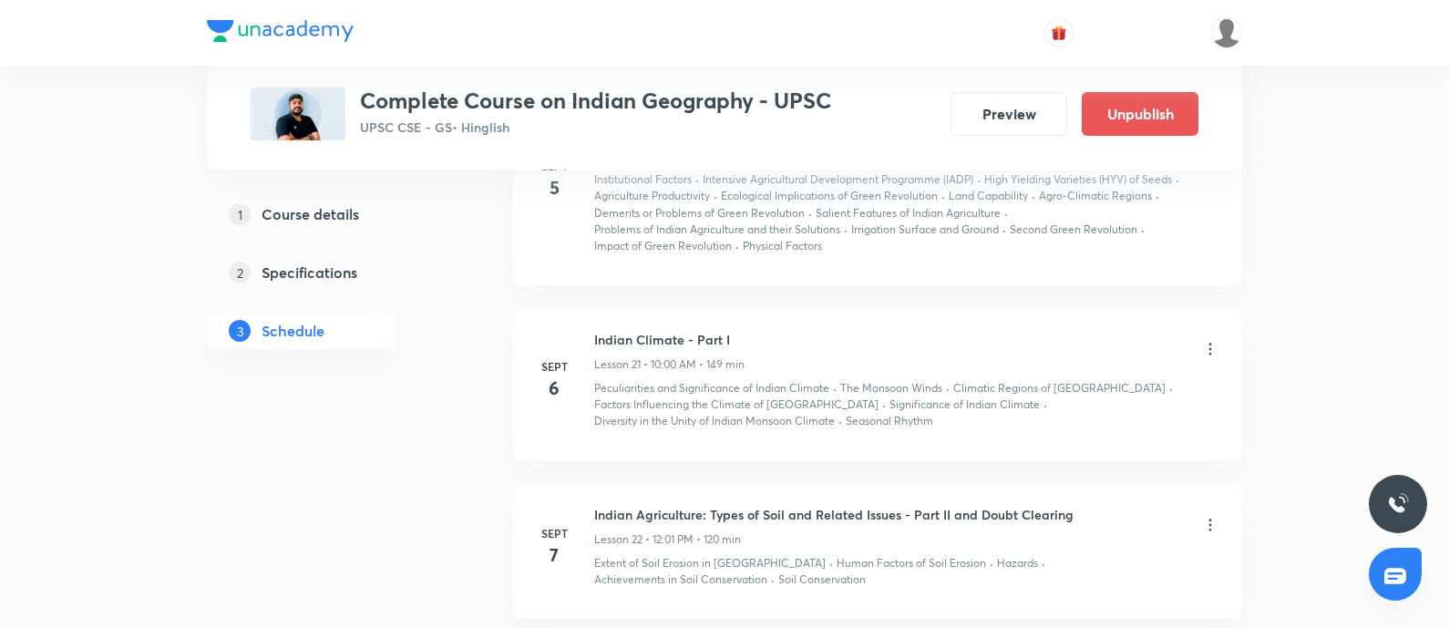
click at [1201, 516] on icon at bounding box center [1210, 525] width 18 height 18
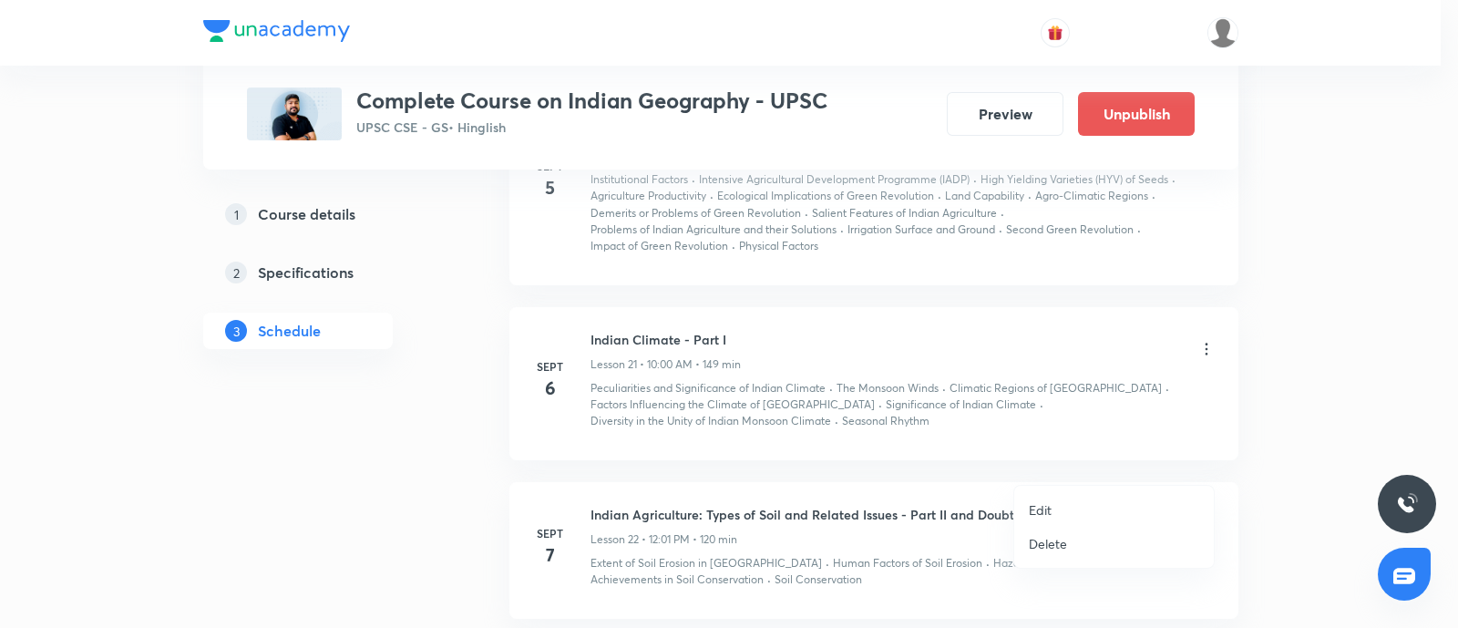
click at [1031, 503] on p "Edit" at bounding box center [1040, 509] width 23 height 19
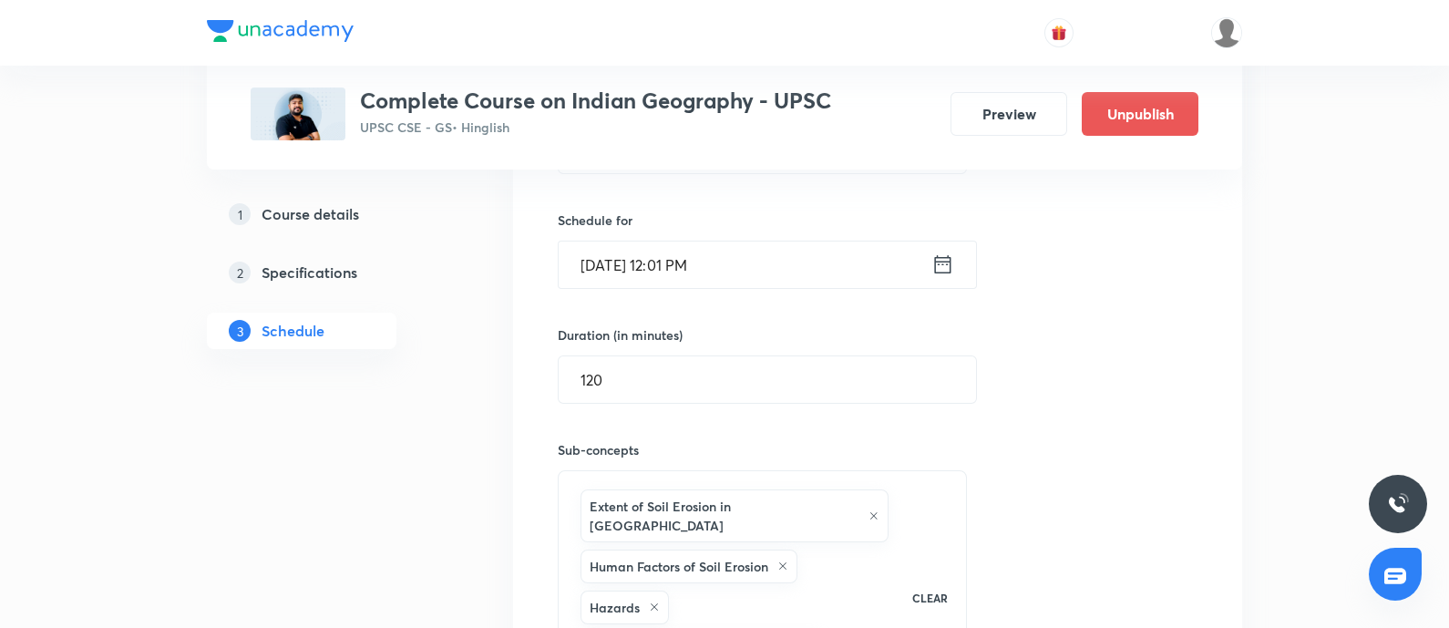
scroll to position [3760, 0]
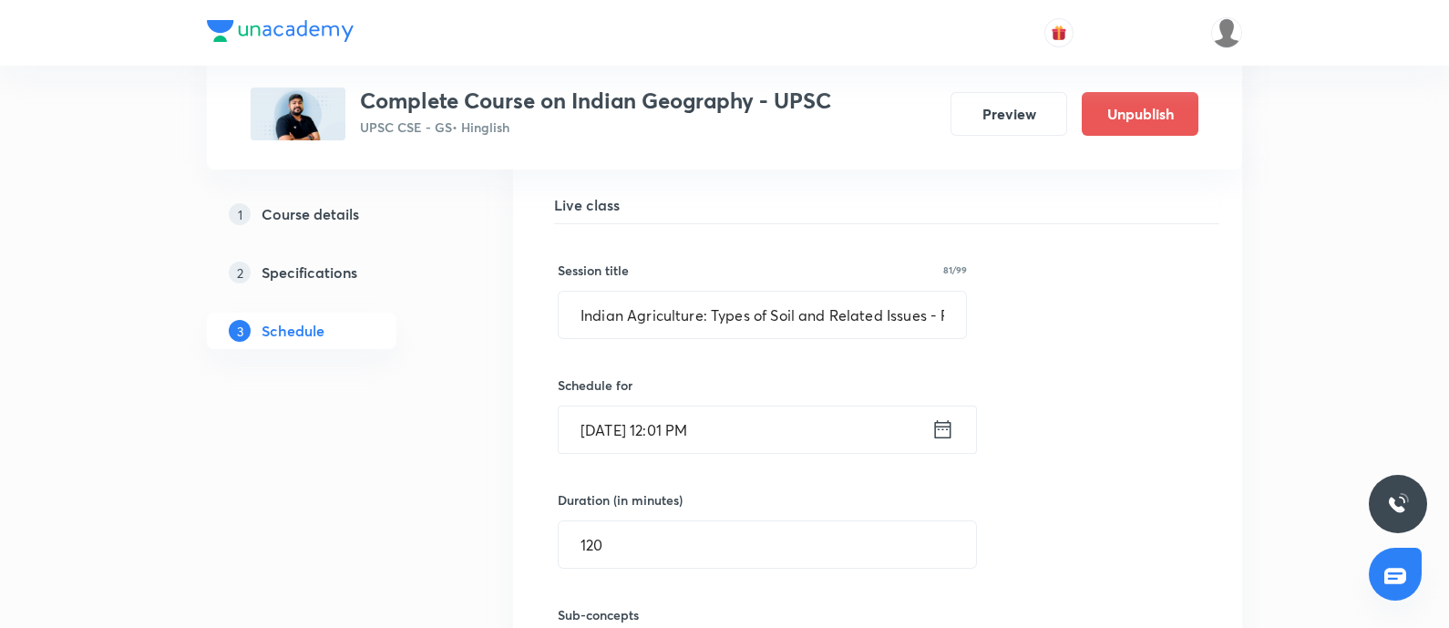
click at [942, 420] on icon at bounding box center [943, 429] width 16 height 18
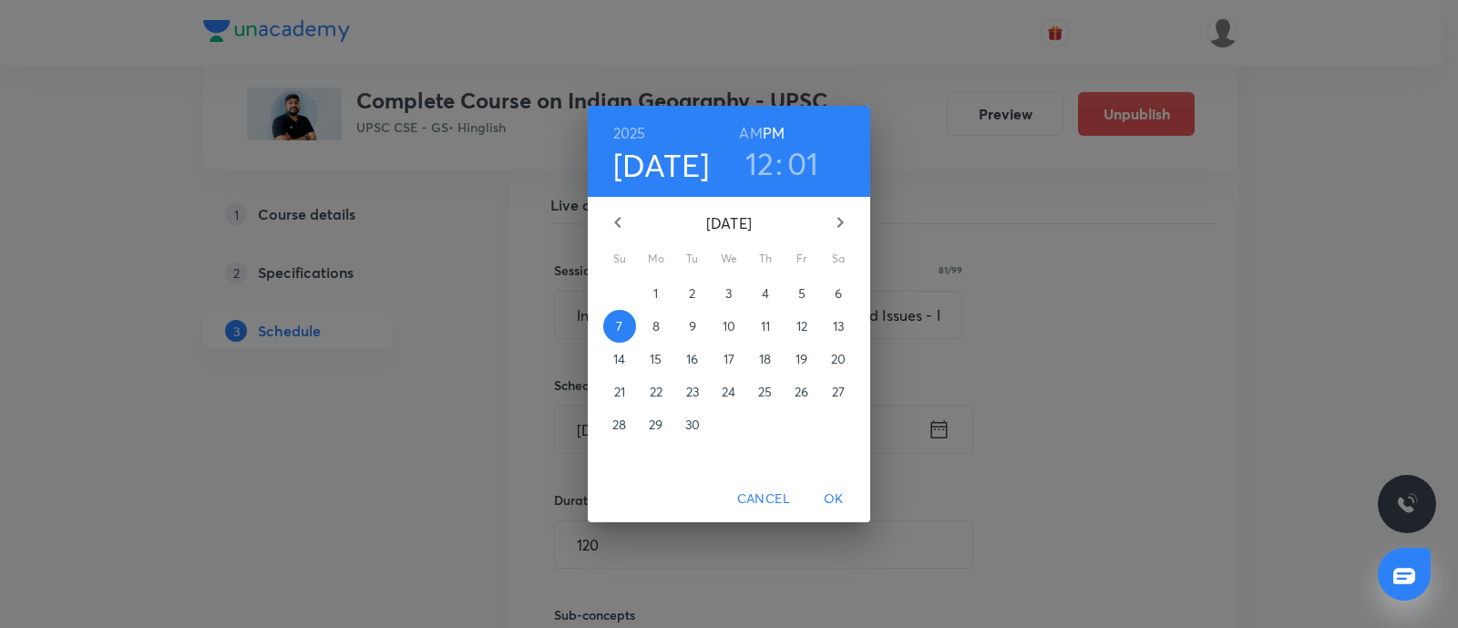
click at [768, 160] on h3 "12" at bounding box center [760, 163] width 29 height 38
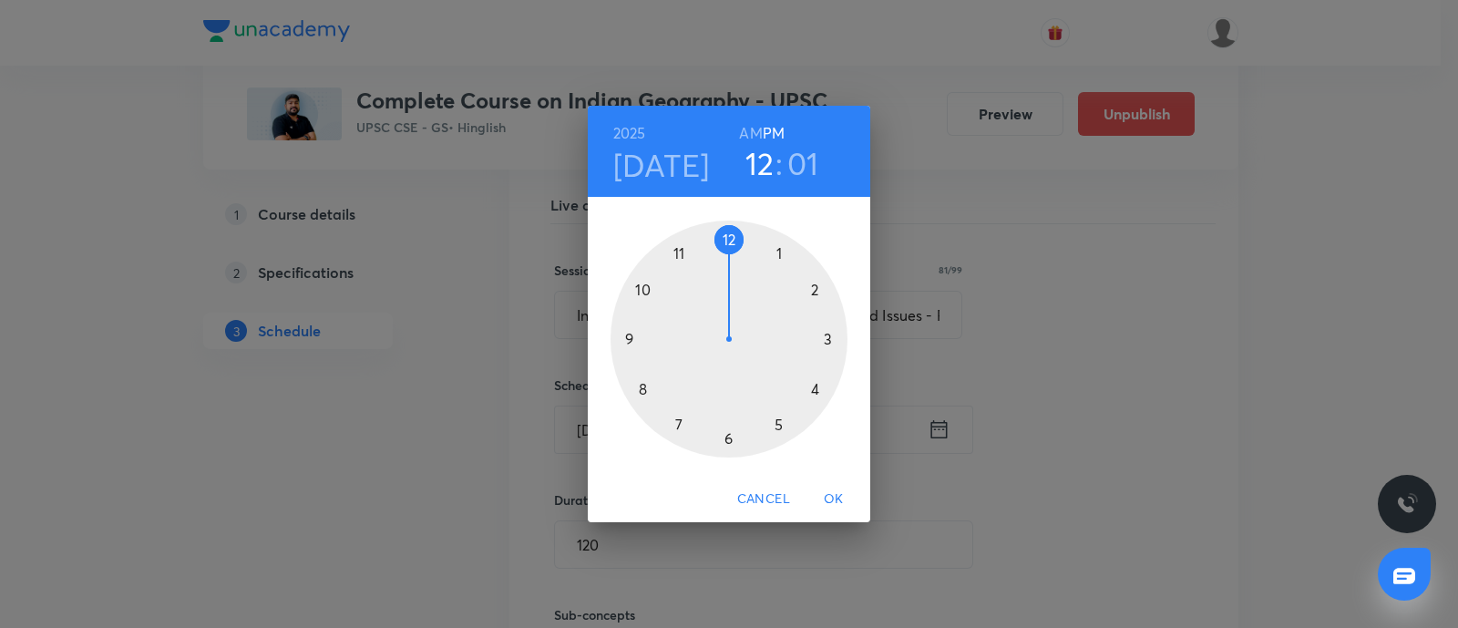
drag, startPoint x: 637, startPoint y: 281, endPoint x: 718, endPoint y: 157, distance: 148.1
click at [638, 282] on div at bounding box center [729, 339] width 237 height 237
click at [747, 129] on h6 "AM" at bounding box center [750, 133] width 23 height 26
click at [840, 485] on button "OK" at bounding box center [834, 499] width 58 height 34
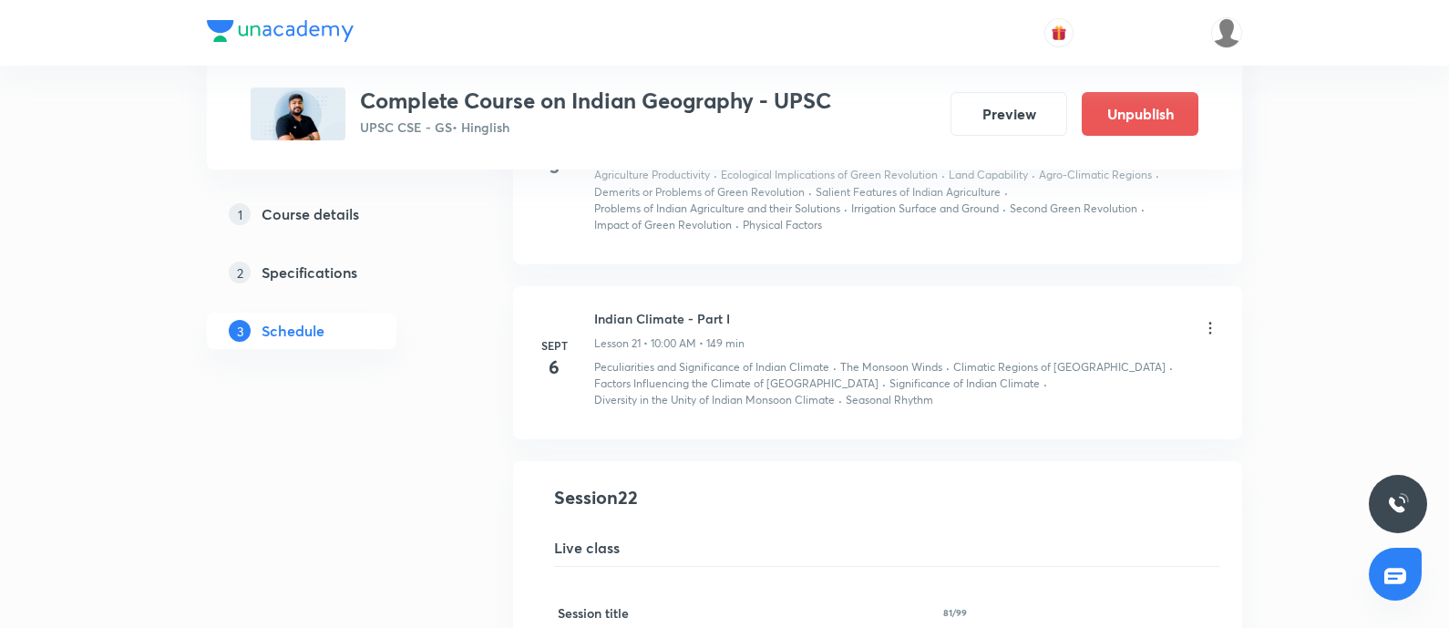
scroll to position [3874, 0]
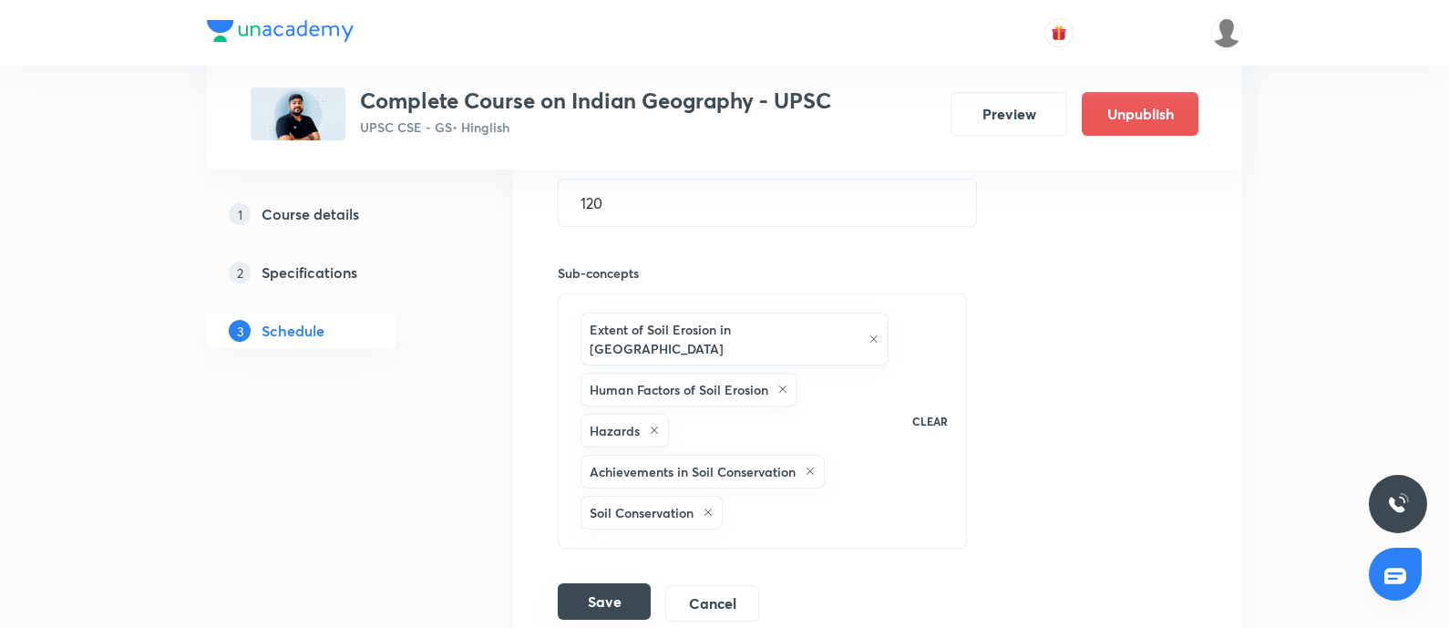
click at [591, 583] on button "Save" at bounding box center [604, 601] width 93 height 36
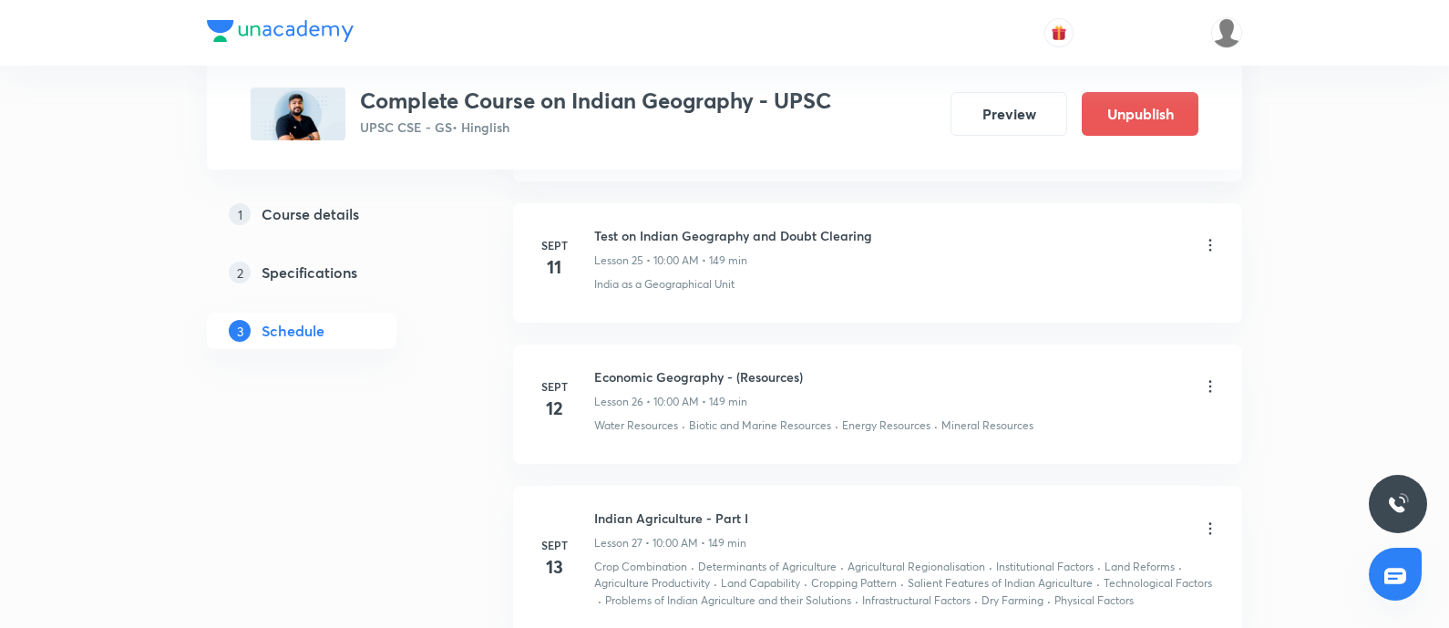
scroll to position [4899, 0]
